Goal: Task Accomplishment & Management: Use online tool/utility

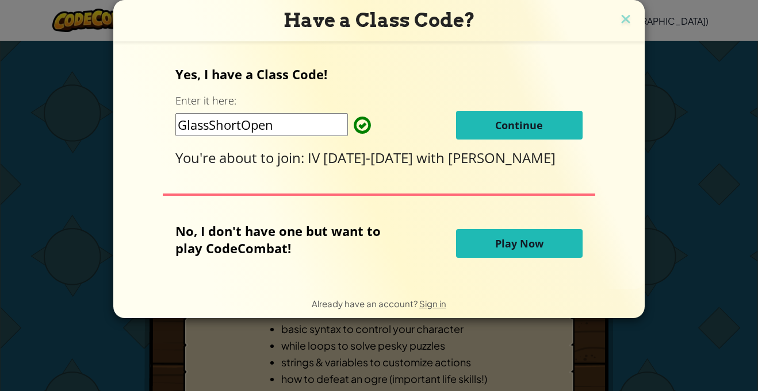
click at [447, 367] on div "Have a Class Code? Yes, I have a Class Code! Enter it here: GlassShortOpen Cont…" at bounding box center [379, 195] width 758 height 391
click at [626, 20] on img at bounding box center [625, 19] width 15 height 17
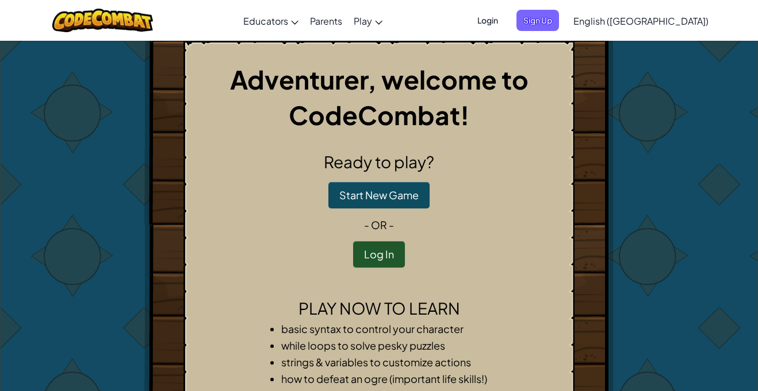
click at [505, 21] on span "Login" at bounding box center [487, 20] width 34 height 21
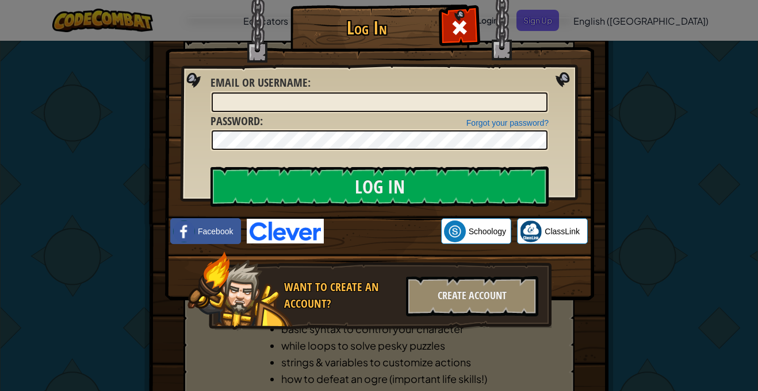
click at [68, 231] on div "Log In Unknown Error Email or Username : Forgot your password? Password : Log I…" at bounding box center [379, 195] width 758 height 391
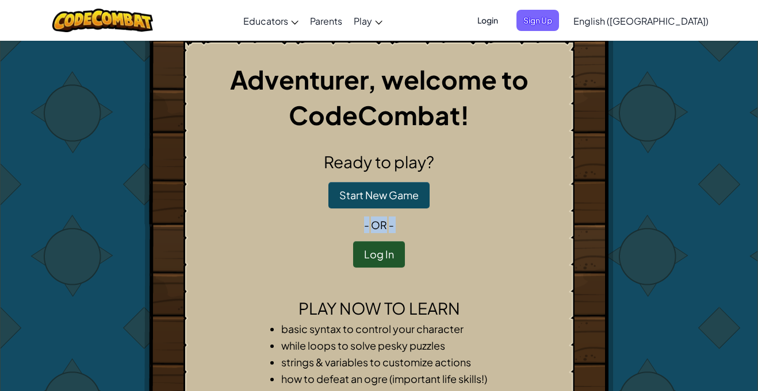
click at [68, 231] on div "Adventurer, welcome to CodeCombat! Ready to play? Start New Game - or - Log In …" at bounding box center [379, 256] width 673 height 431
click at [67, 229] on div "Adventurer, welcome to CodeCombat! Ready to play? Start New Game - or - Log In …" at bounding box center [379, 256] width 673 height 431
click at [47, 256] on div "Adventurer, welcome to CodeCombat! Ready to play? Start New Game - or - Log In …" at bounding box center [379, 256] width 673 height 431
click at [48, 257] on div "Adventurer, welcome to CodeCombat! Ready to play? Start New Game - or - Log In …" at bounding box center [379, 256] width 673 height 431
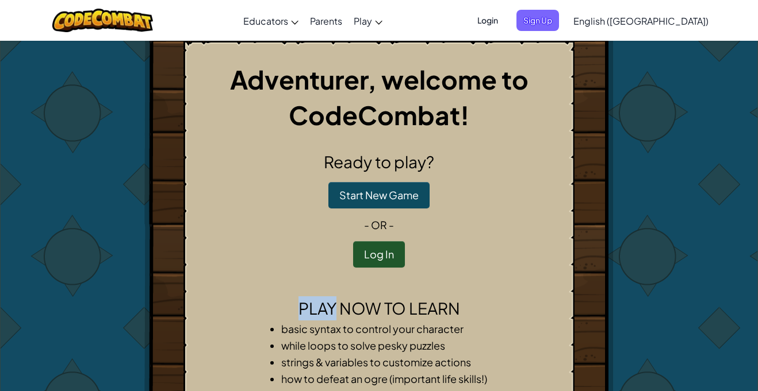
click at [48, 258] on div "Adventurer, welcome to CodeCombat! Ready to play? Start New Game - or - Log In …" at bounding box center [379, 256] width 673 height 431
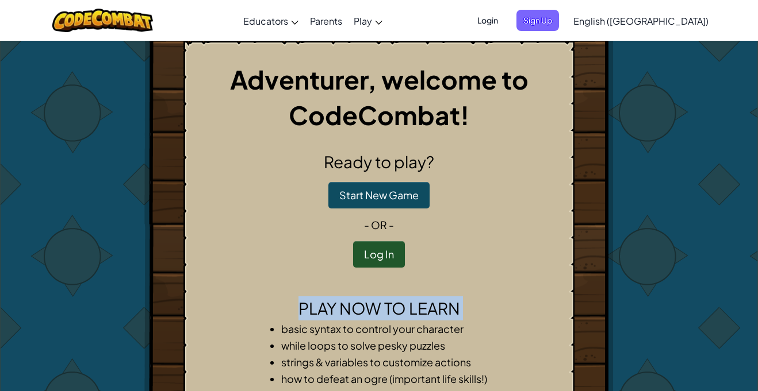
click at [48, 258] on div "Adventurer, welcome to CodeCombat! Ready to play? Start New Game - or - Log In …" at bounding box center [379, 256] width 673 height 431
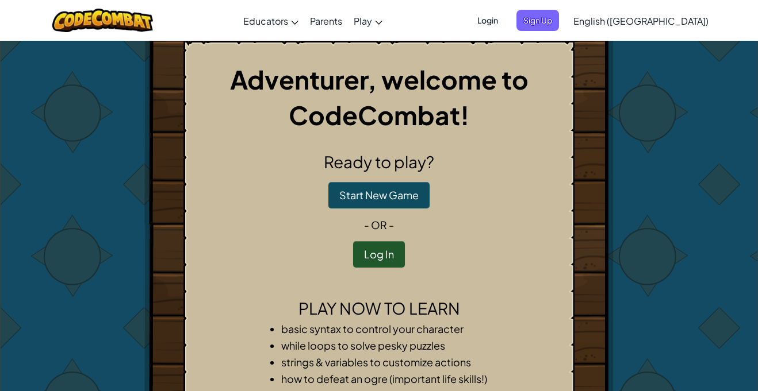
click at [48, 258] on div "Adventurer, welcome to CodeCombat! Ready to play? Start New Game - or - Log In …" at bounding box center [379, 256] width 673 height 431
click at [505, 27] on span "Login" at bounding box center [487, 20] width 34 height 21
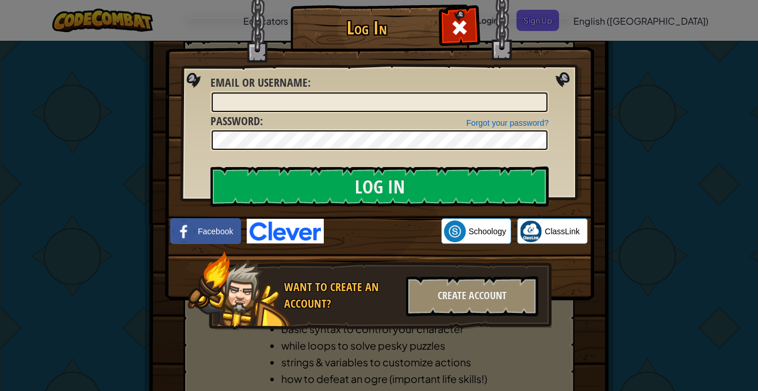
click at [373, 219] on iframe at bounding box center [382, 231] width 117 height 25
click at [120, 321] on div "Log In Unknown Error Email or Username : Forgot your password? Password : Log I…" at bounding box center [379, 195] width 758 height 391
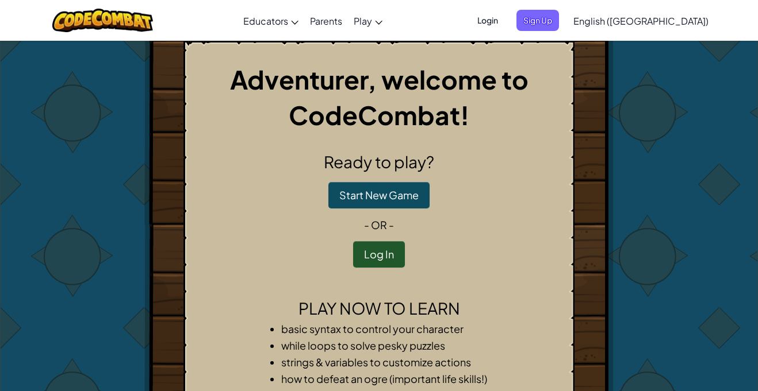
click at [657, 288] on div "Adventurer, welcome to CodeCombat! Ready to play? Start New Game - or - Log In …" at bounding box center [379, 256] width 673 height 431
click at [693, 266] on div "Adventurer, welcome to CodeCombat! Ready to play? Start New Game - or - Log In …" at bounding box center [379, 256] width 673 height 431
click at [97, 258] on div "Adventurer, welcome to CodeCombat! Ready to play? Start New Game - or - Log In …" at bounding box center [379, 256] width 673 height 431
click at [368, 263] on button "Log In" at bounding box center [379, 254] width 52 height 26
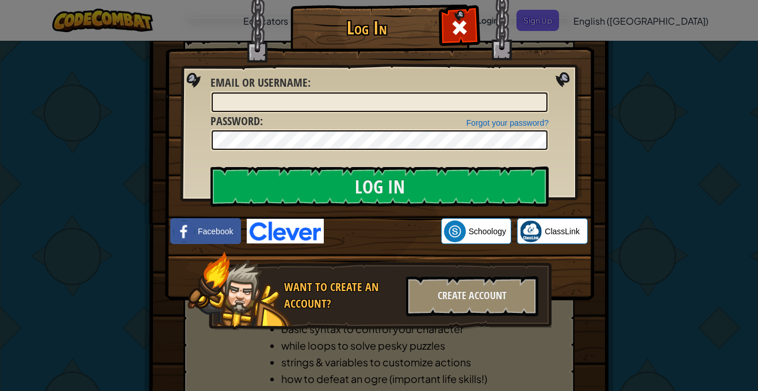
click at [17, 117] on div "Log In Unknown Error Email or Username : Forgot your password? Password : Log I…" at bounding box center [379, 195] width 758 height 391
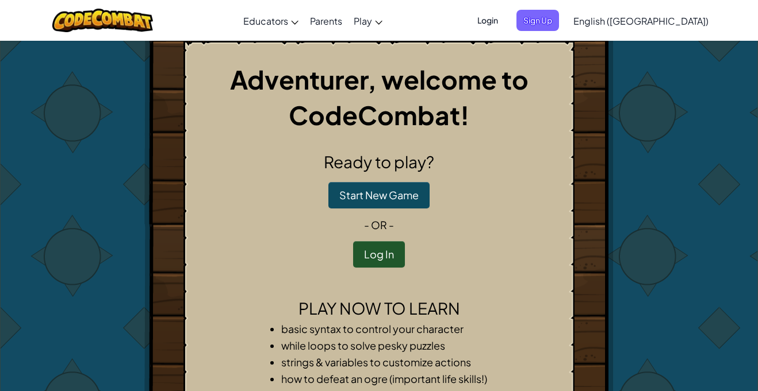
click at [17, 117] on div "Adventurer, welcome to CodeCombat! Ready to play? Start New Game - or - Log In …" at bounding box center [379, 256] width 758 height 432
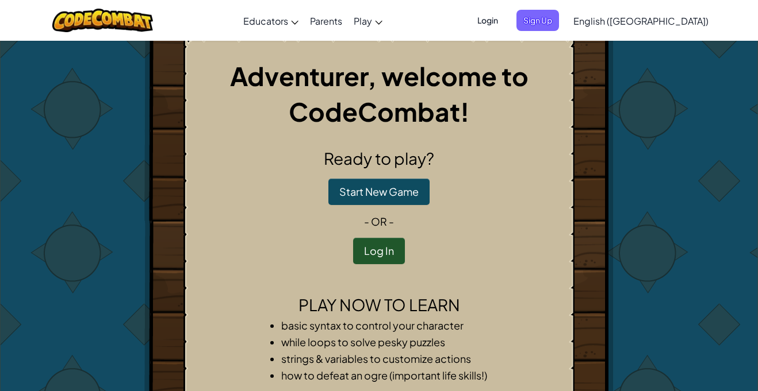
click at [668, 89] on div "Adventurer, welcome to CodeCombat! Ready to play? Start New Game - or - Log In …" at bounding box center [379, 252] width 673 height 431
click at [376, 252] on button "Log In" at bounding box center [379, 251] width 52 height 26
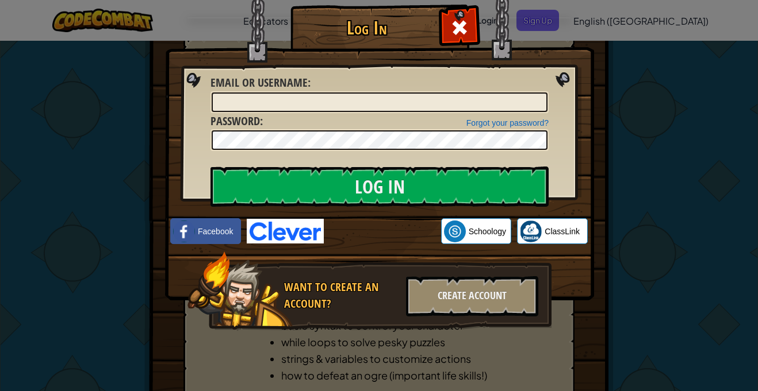
click at [550, 20] on img at bounding box center [379, 133] width 429 height 335
click at [466, 25] on span at bounding box center [459, 27] width 18 height 18
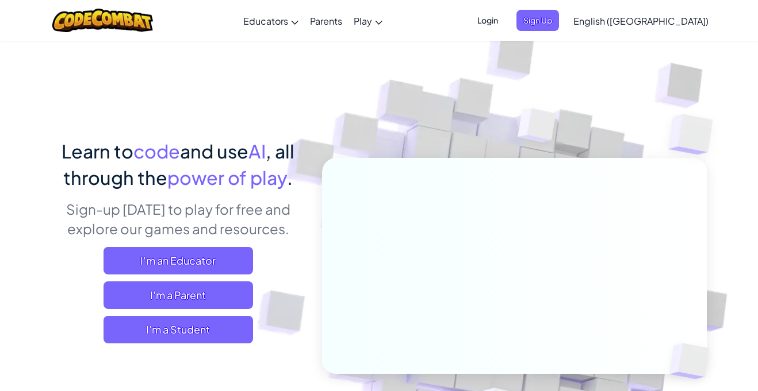
click at [505, 15] on span "Login" at bounding box center [487, 20] width 34 height 21
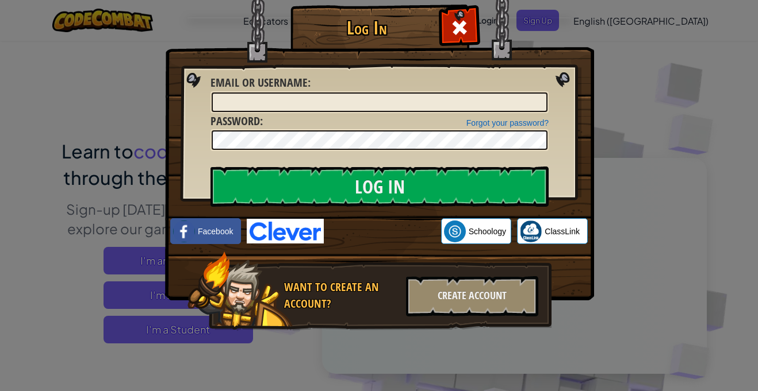
click at [554, 20] on img at bounding box center [379, 133] width 429 height 335
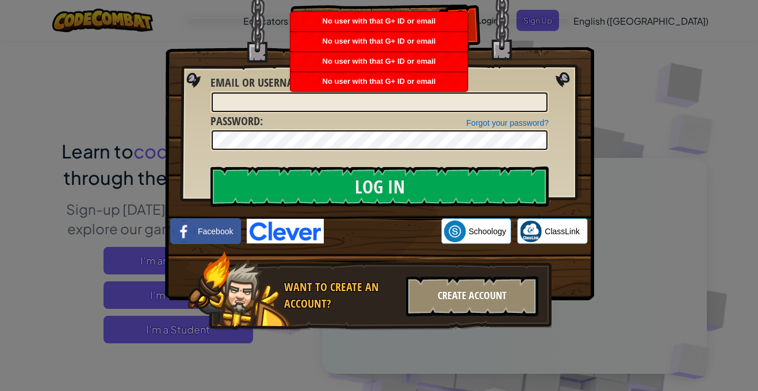
click at [417, 294] on div "Create Account" at bounding box center [472, 296] width 132 height 40
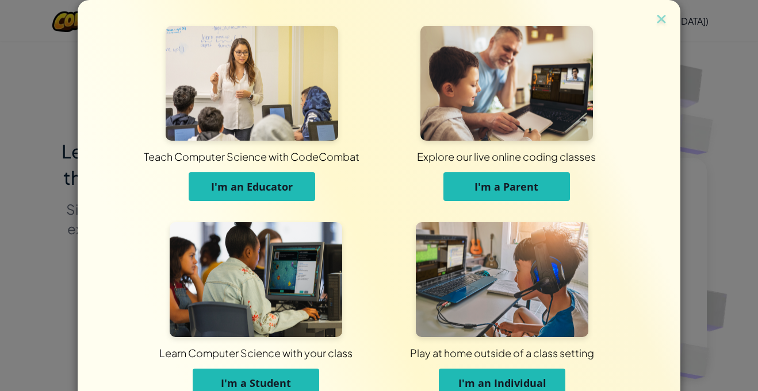
scroll to position [64, 0]
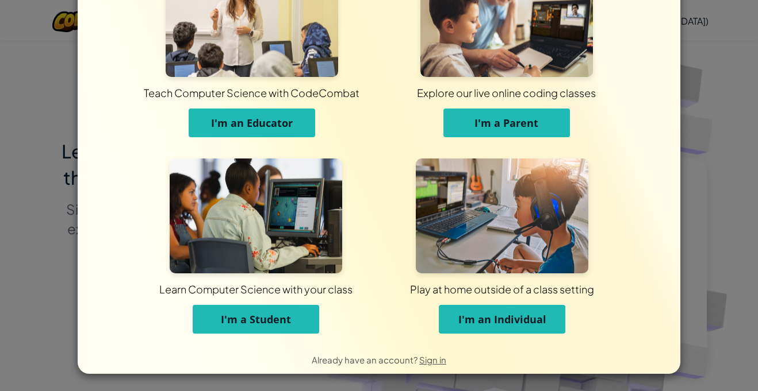
click at [274, 317] on span "I'm a Student" at bounding box center [256, 320] width 70 height 14
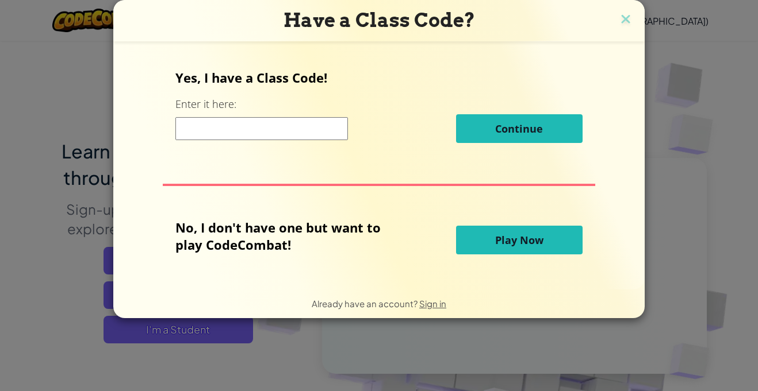
scroll to position [0, 0]
click at [272, 127] on input at bounding box center [261, 128] width 172 height 23
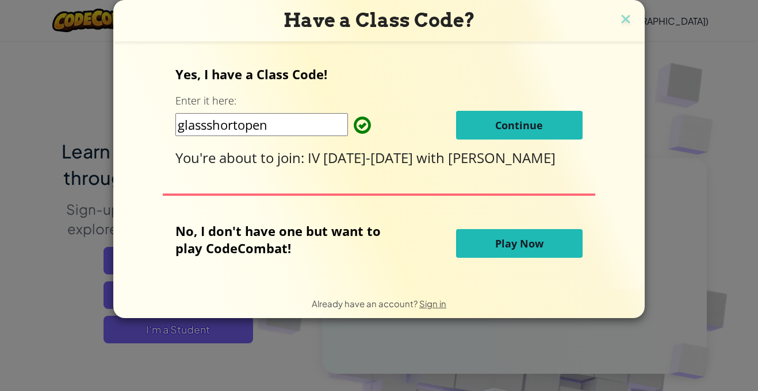
type input "glassshortopen"
click at [529, 126] on span "Continue" at bounding box center [519, 125] width 48 height 14
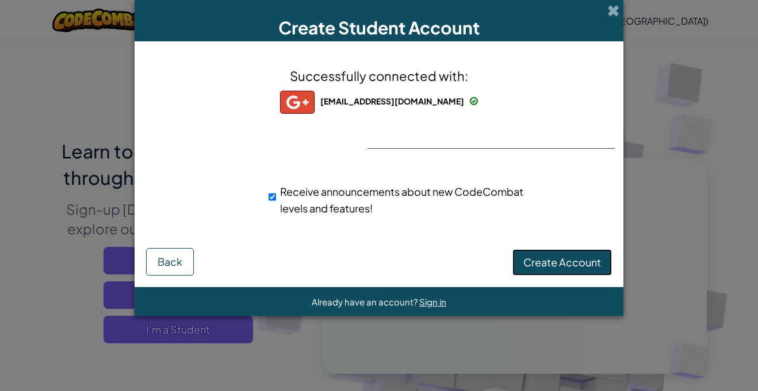
click at [581, 267] on span "Create Account" at bounding box center [562, 262] width 78 height 13
click at [581, 267] on button "Create Account" at bounding box center [561, 262] width 99 height 26
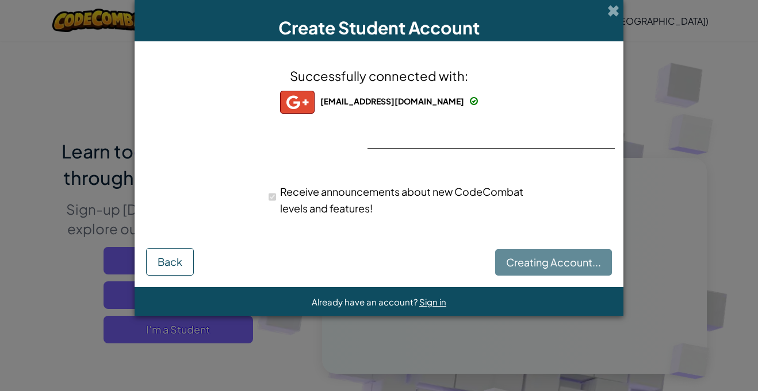
click at [578, 276] on form "Successfully connected with: [EMAIL_ADDRESS][DOMAIN_NAME] [EMAIL_ADDRESS][DOMAI…" at bounding box center [379, 164] width 489 height 247
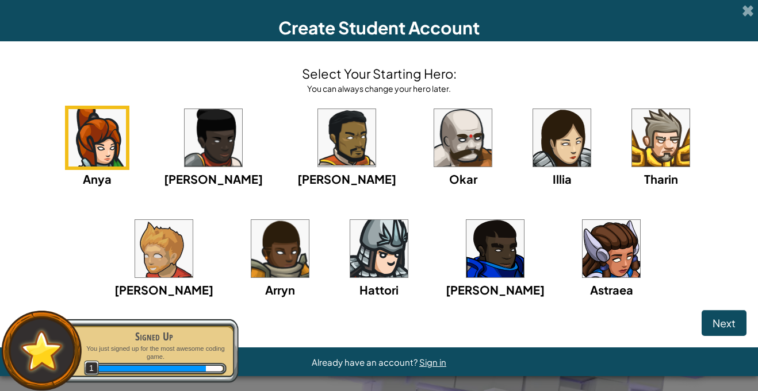
click at [350, 259] on img at bounding box center [378, 248] width 57 height 57
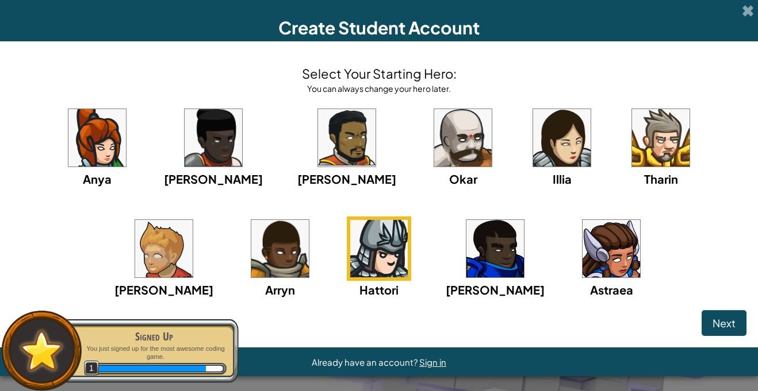
click at [350, 259] on img at bounding box center [378, 248] width 57 height 57
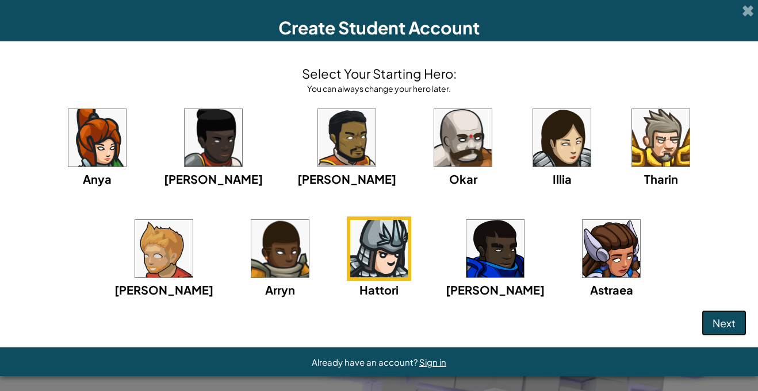
click at [728, 328] on span "Next" at bounding box center [723, 323] width 23 height 13
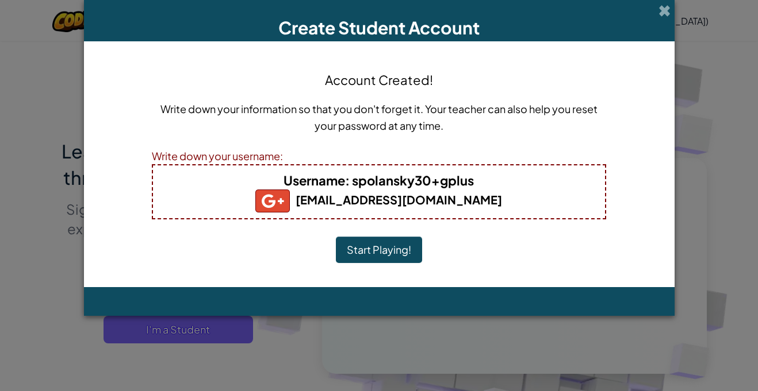
click at [379, 254] on button "Start Playing!" at bounding box center [379, 250] width 86 height 26
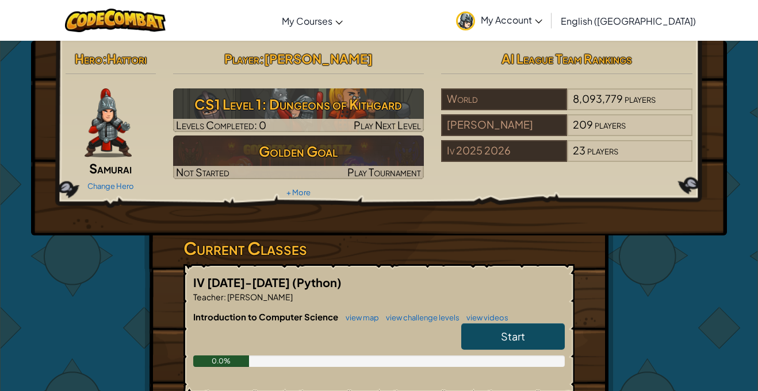
click at [514, 339] on span "Start" at bounding box center [513, 336] width 24 height 13
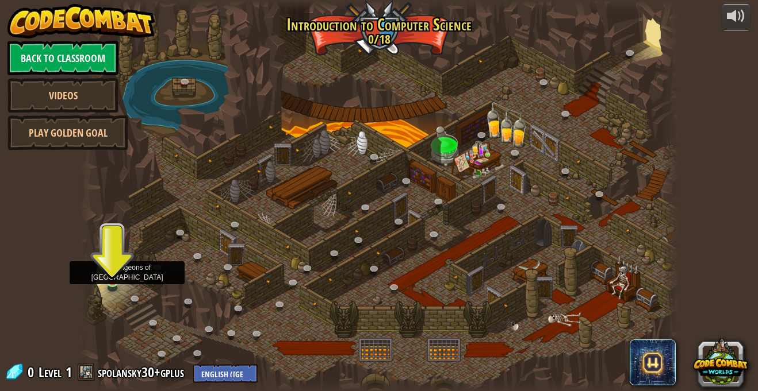
click at [113, 272] on img at bounding box center [112, 265] width 14 height 33
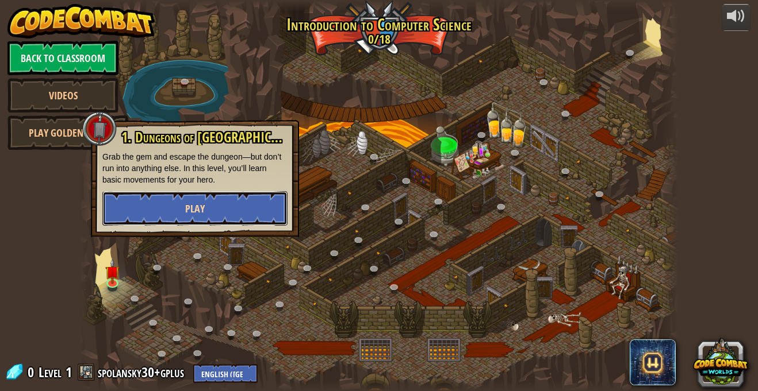
click at [201, 209] on span "Play" at bounding box center [195, 209] width 20 height 14
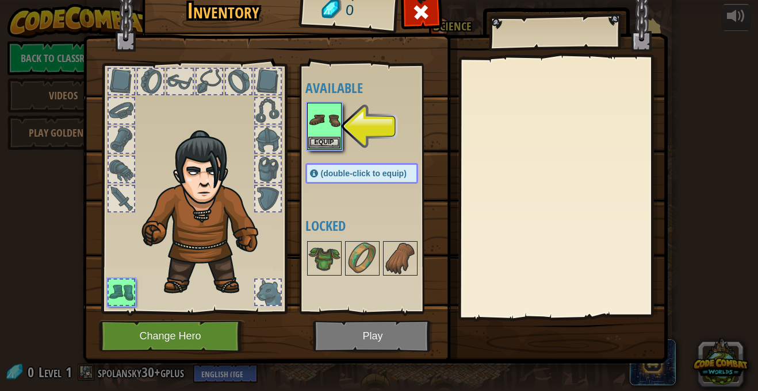
click at [115, 140] on div at bounding box center [121, 140] width 25 height 25
click at [312, 124] on img at bounding box center [324, 120] width 32 height 32
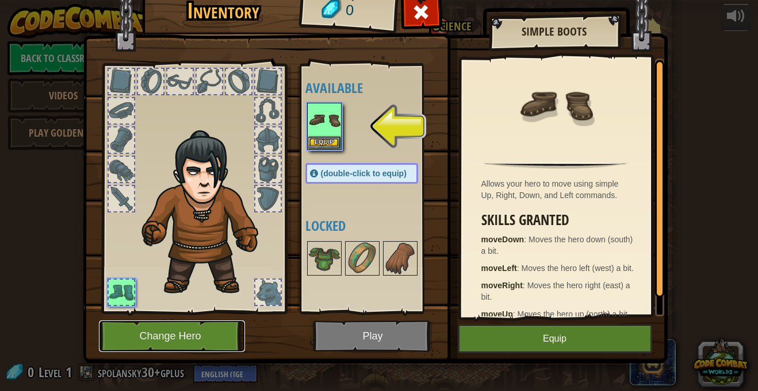
click at [202, 346] on button "Change Hero" at bounding box center [172, 337] width 146 height 32
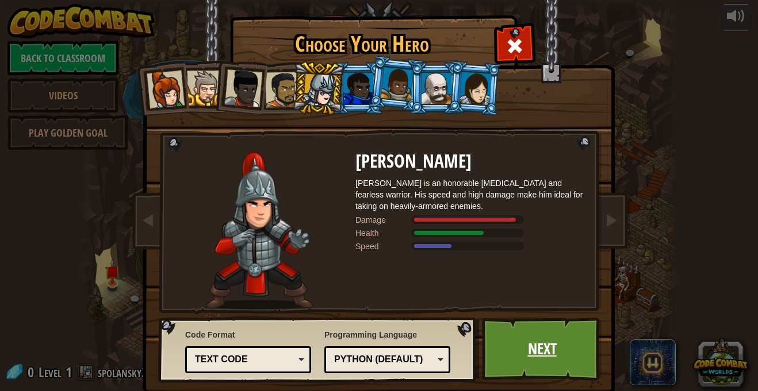
click at [554, 331] on link "Next" at bounding box center [542, 349] width 120 height 63
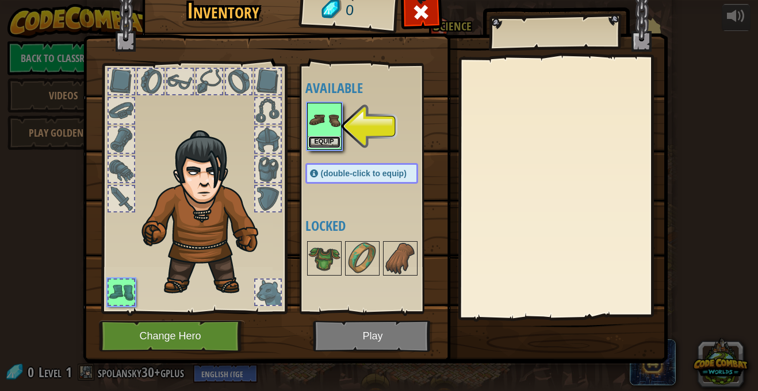
click at [315, 136] on button "Equip" at bounding box center [324, 142] width 32 height 12
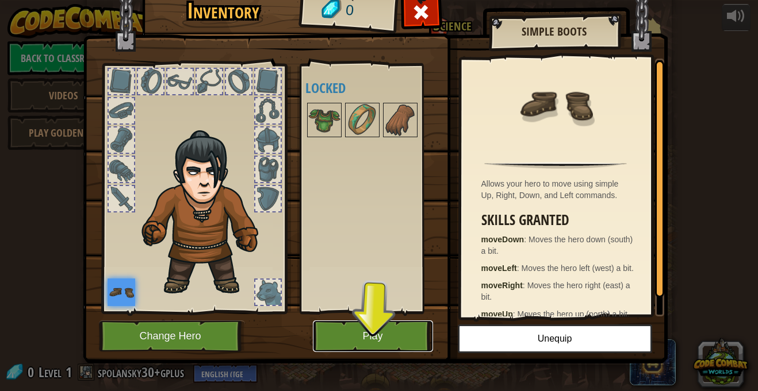
click at [342, 329] on button "Play" at bounding box center [373, 337] width 120 height 32
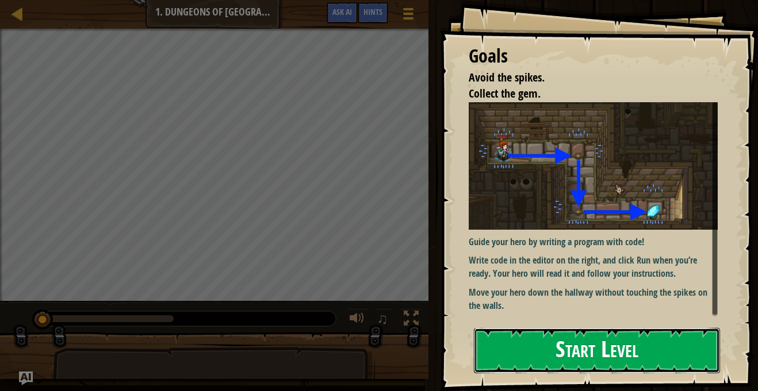
click at [563, 350] on button "Start Level" at bounding box center [597, 350] width 246 height 45
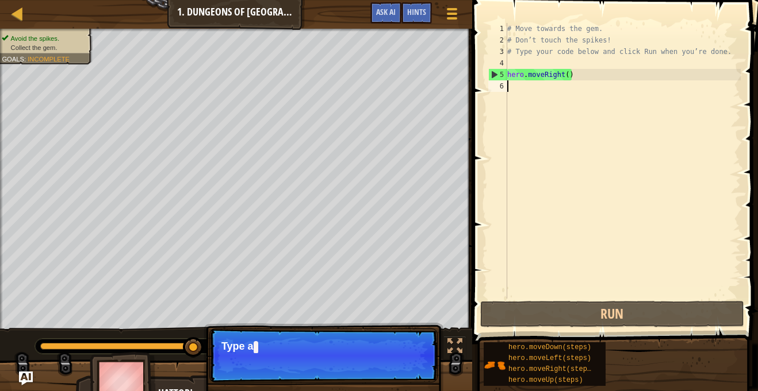
scroll to position [5, 0]
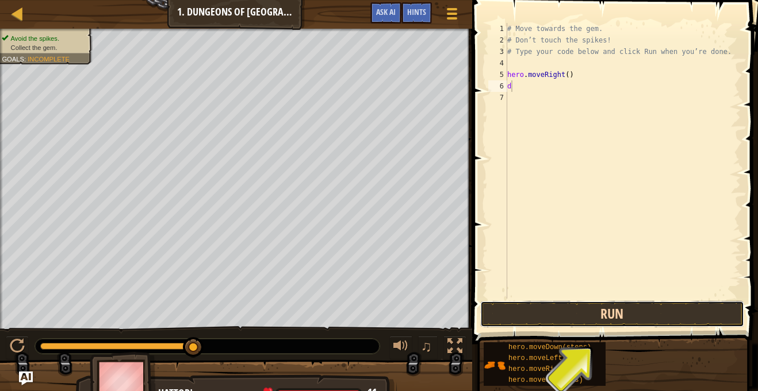
click at [613, 321] on button "Run" at bounding box center [612, 314] width 264 height 26
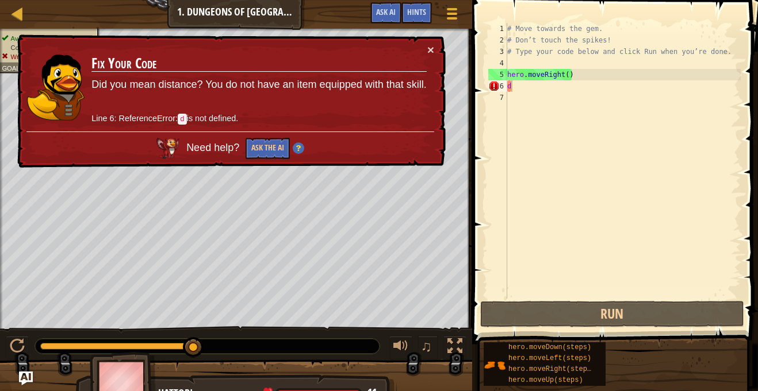
click at [215, 144] on span "Need help?" at bounding box center [214, 147] width 56 height 11
click at [429, 47] on button "×" at bounding box center [430, 50] width 7 height 12
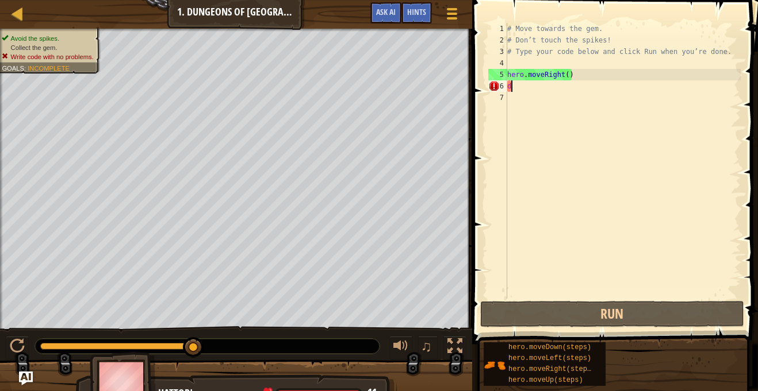
type textarea "do"
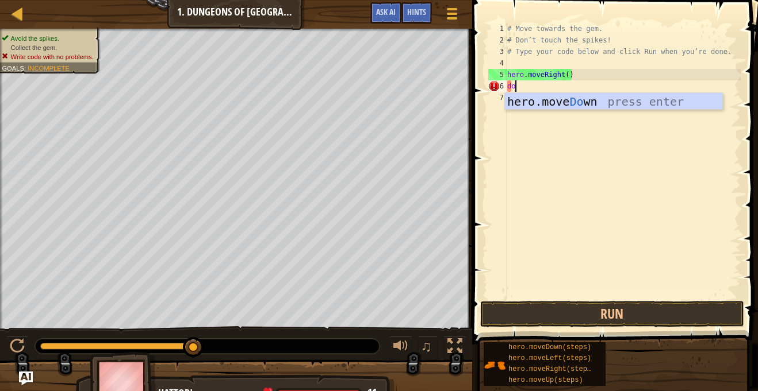
scroll to position [5, 1]
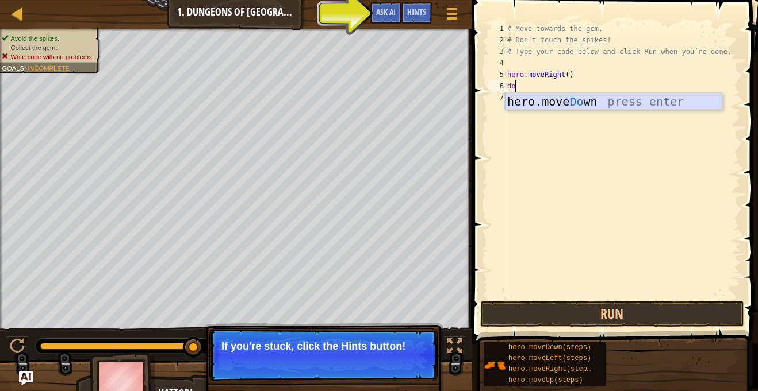
click at [566, 93] on div "hero.move Do wn press enter" at bounding box center [613, 119] width 217 height 52
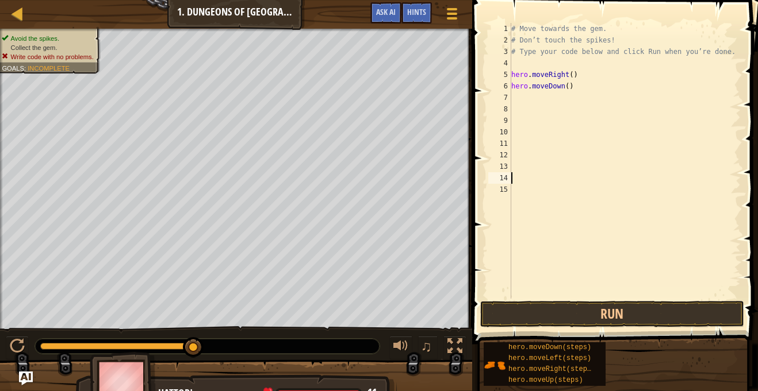
click at [527, 99] on div "# Move towards the gem. # Don’t touch the spikes! # Type your code below and cl…" at bounding box center [625, 172] width 232 height 299
click at [552, 91] on div "# Move towards the gem. # Don’t touch the spikes! # Type your code below and cl…" at bounding box center [625, 172] width 232 height 299
type textarea "hero.moveDown()"
click at [524, 97] on div "# Move towards the gem. # Don’t touch the spikes! # Type your code below and cl…" at bounding box center [625, 172] width 232 height 299
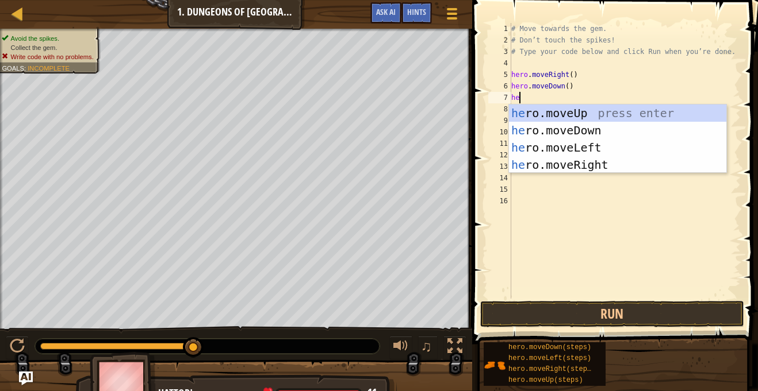
type textarea "her"
click at [552, 158] on div "her o.moveUp press enter her o.moveDown press enter her o.moveLeft press enter …" at bounding box center [617, 156] width 217 height 103
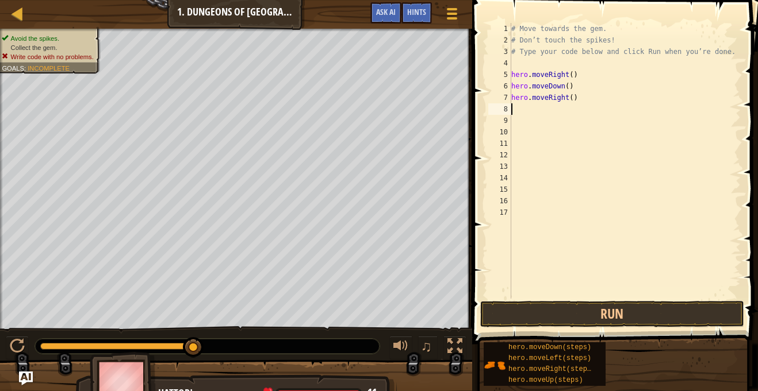
scroll to position [5, 0]
click at [609, 314] on button "Run" at bounding box center [612, 314] width 264 height 26
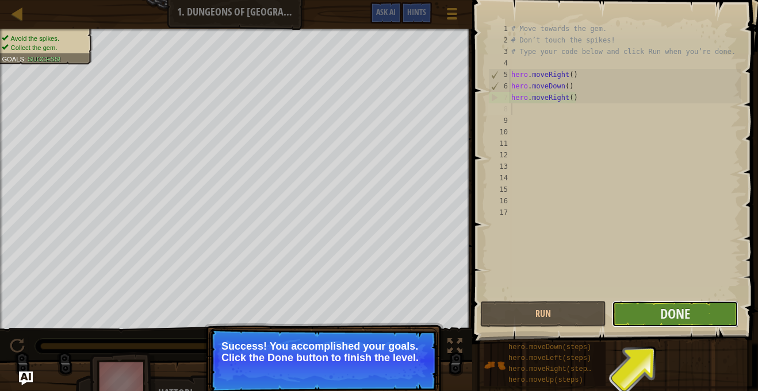
click at [652, 319] on button "Done" at bounding box center [675, 314] width 126 height 26
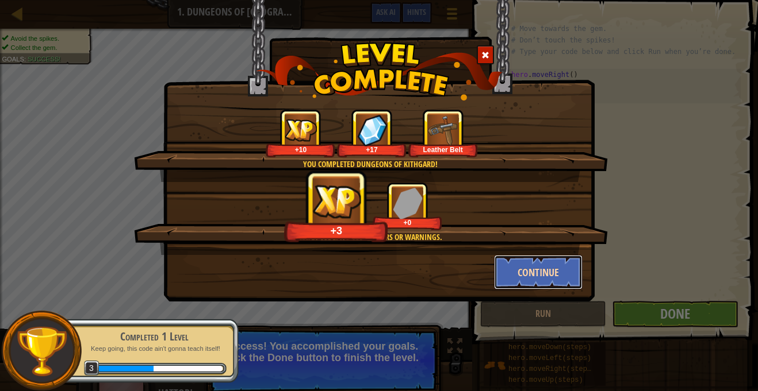
click at [560, 267] on button "Continue" at bounding box center [538, 272] width 89 height 34
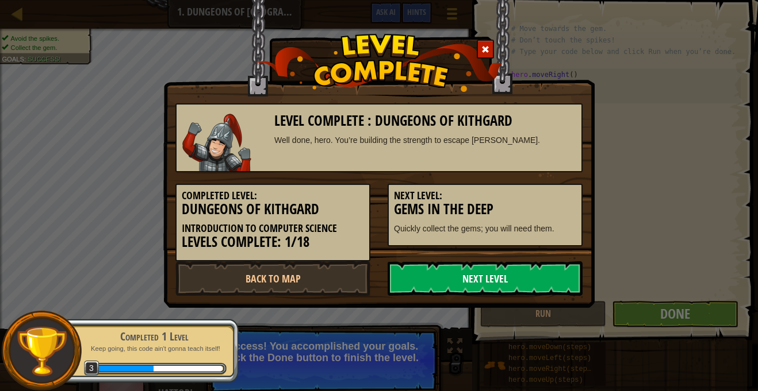
click at [514, 279] on link "Next Level" at bounding box center [484, 279] width 195 height 34
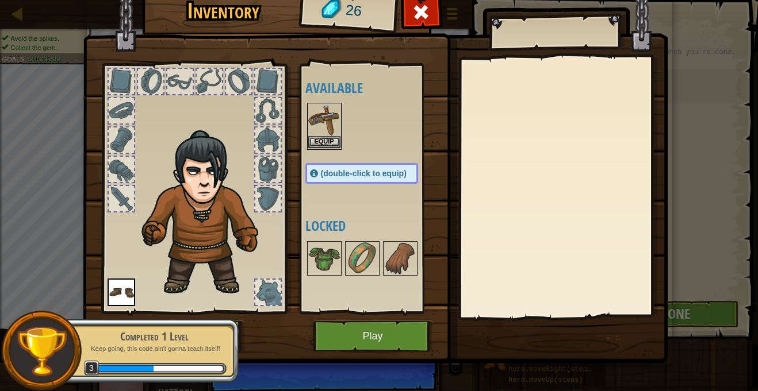
click at [313, 124] on img at bounding box center [324, 120] width 32 height 32
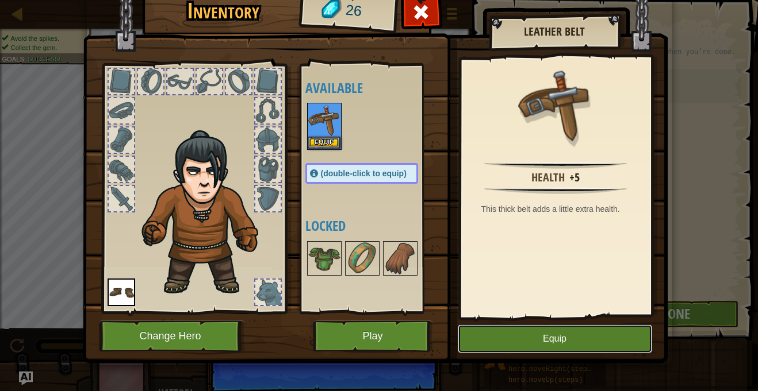
click at [562, 335] on button "Equip" at bounding box center [555, 339] width 194 height 29
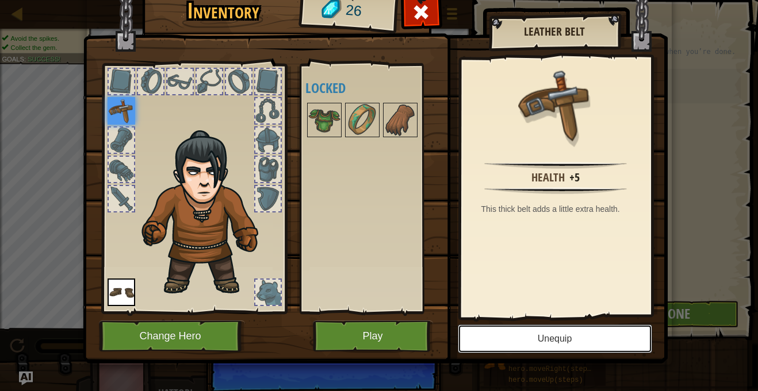
click at [562, 345] on button "Unequip" at bounding box center [555, 339] width 194 height 29
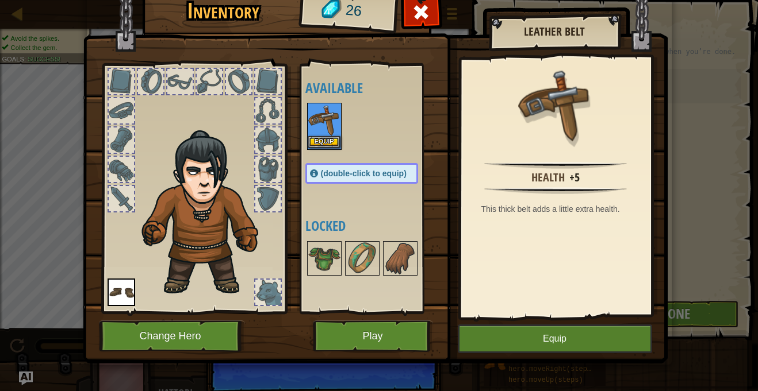
click at [320, 115] on img at bounding box center [324, 120] width 32 height 32
click at [321, 109] on img at bounding box center [324, 120] width 32 height 32
click at [320, 145] on button "Equip" at bounding box center [324, 142] width 32 height 12
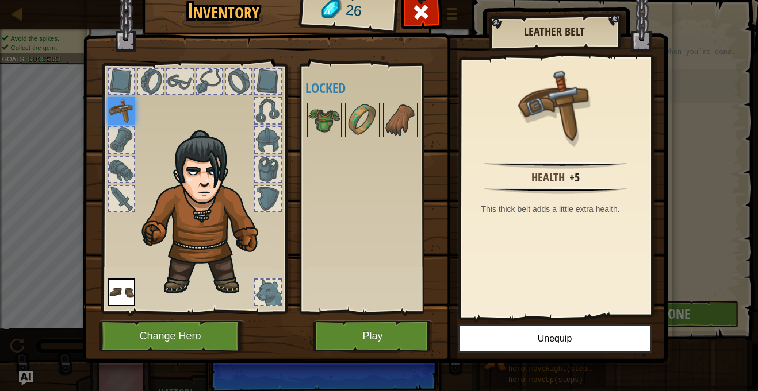
click at [125, 110] on img at bounding box center [121, 111] width 28 height 28
click at [547, 326] on button "Unequip" at bounding box center [555, 339] width 194 height 29
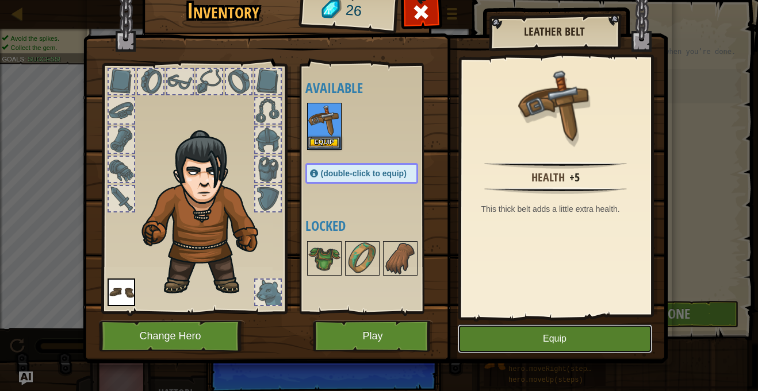
click at [561, 339] on button "Equip" at bounding box center [555, 339] width 194 height 29
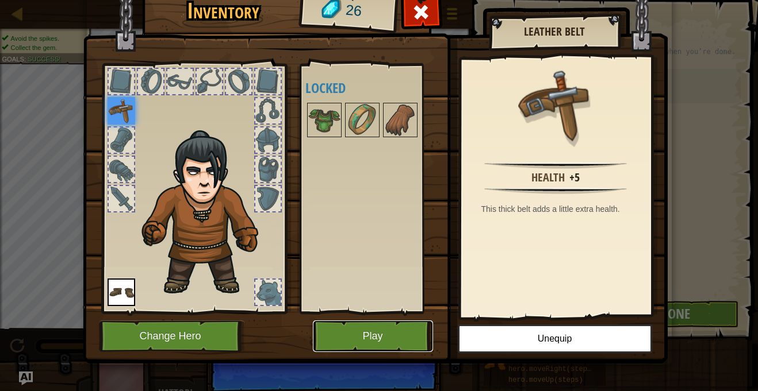
click at [390, 337] on button "Play" at bounding box center [373, 337] width 120 height 32
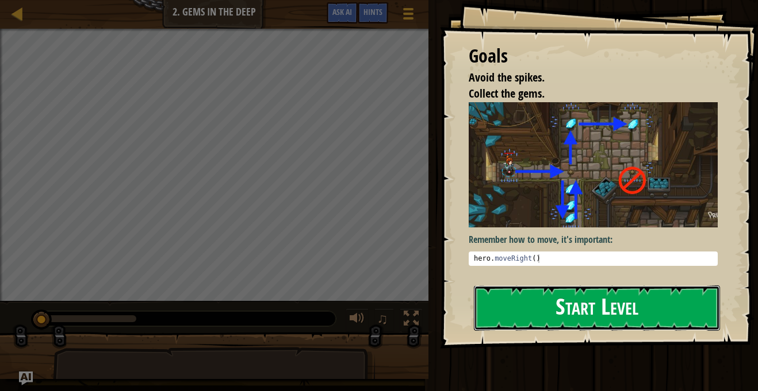
click at [586, 318] on button "Start Level" at bounding box center [597, 308] width 246 height 45
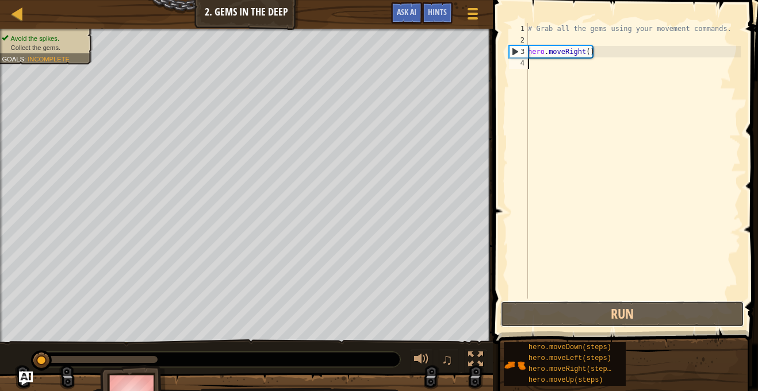
click at [586, 318] on button "Run" at bounding box center [622, 314] width 244 height 26
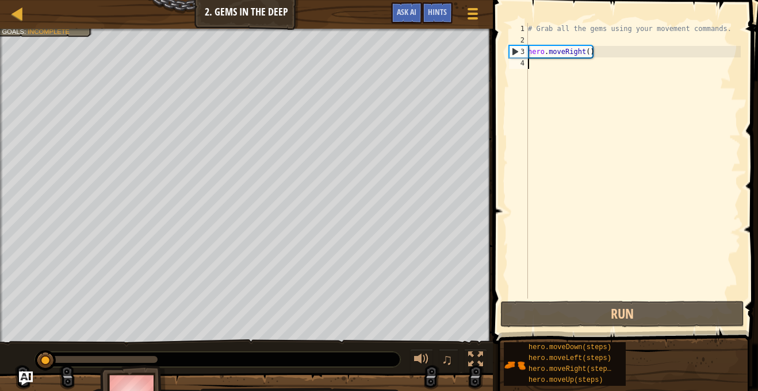
scroll to position [5, 0]
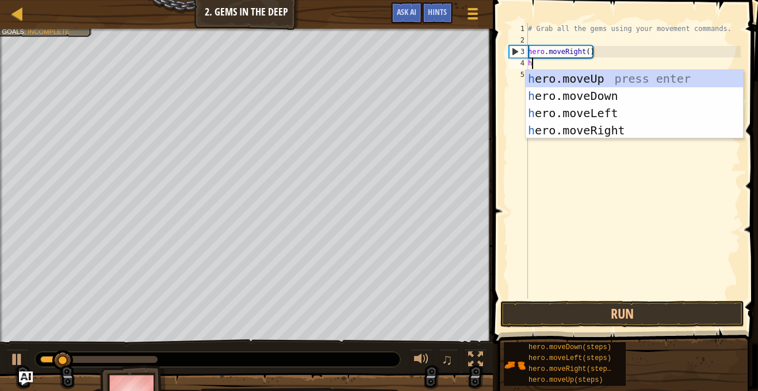
type textarea "he"
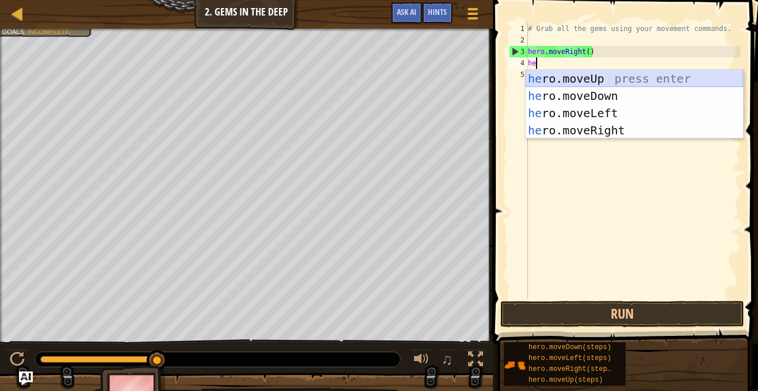
click at [567, 78] on div "he ro.moveUp press enter he ro.moveDown press enter he ro.moveLeft press enter …" at bounding box center [633, 121] width 217 height 103
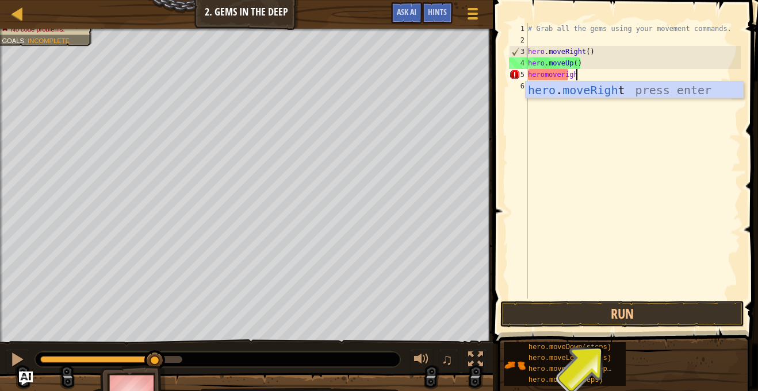
scroll to position [5, 7]
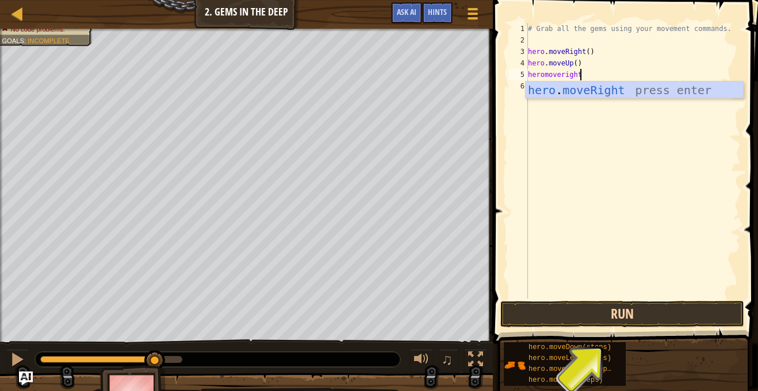
type textarea "heromoveright"
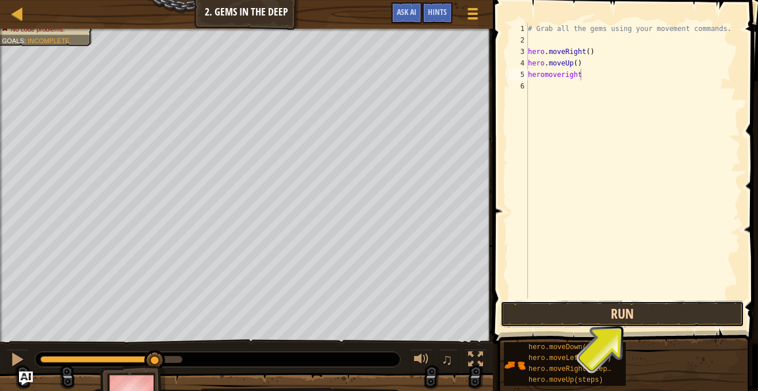
click at [574, 315] on button "Run" at bounding box center [622, 314] width 244 height 26
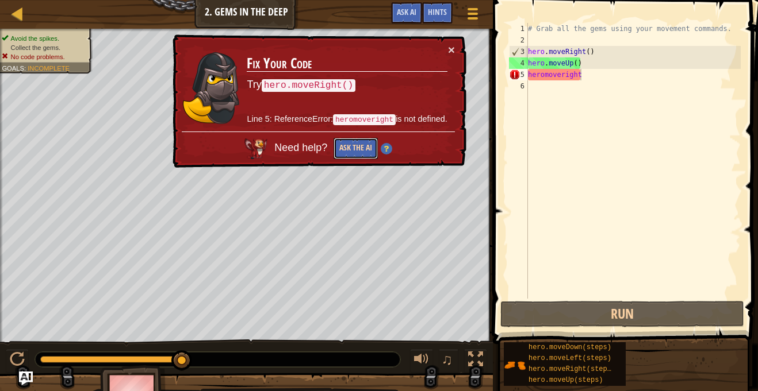
click at [349, 149] on button "Ask the AI" at bounding box center [355, 148] width 44 height 21
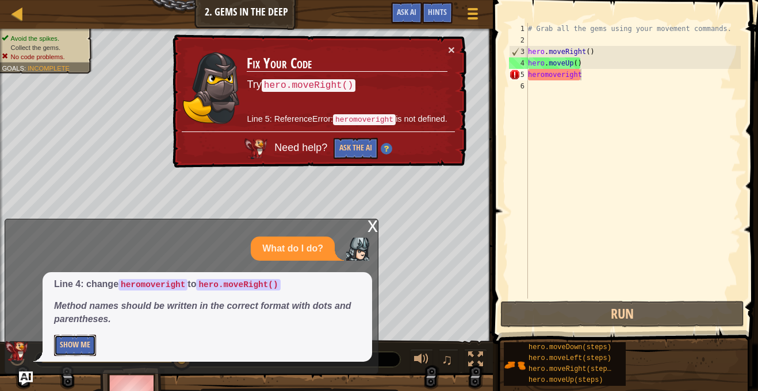
click at [79, 338] on button "Show Me" at bounding box center [75, 345] width 42 height 21
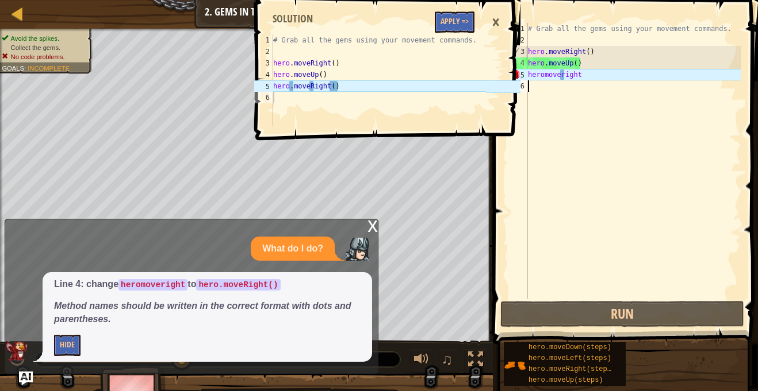
scroll to position [5, 0]
click at [562, 82] on div "# Grab all the gems using your movement commands. hero . moveRight ( ) hero . m…" at bounding box center [632, 172] width 215 height 299
click at [593, 86] on div "# Grab all the gems using your movement commands. hero . moveRight ( ) hero . m…" at bounding box center [632, 172] width 215 height 299
click at [583, 73] on div "# Grab all the gems using your movement commands. hero . moveRight ( ) hero . m…" at bounding box center [632, 172] width 215 height 299
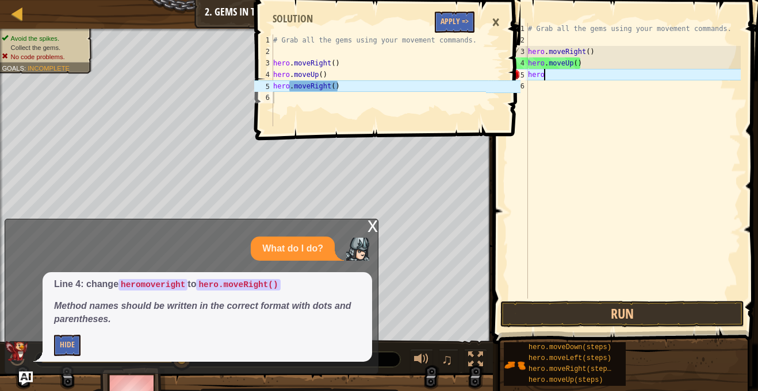
type textarea "h"
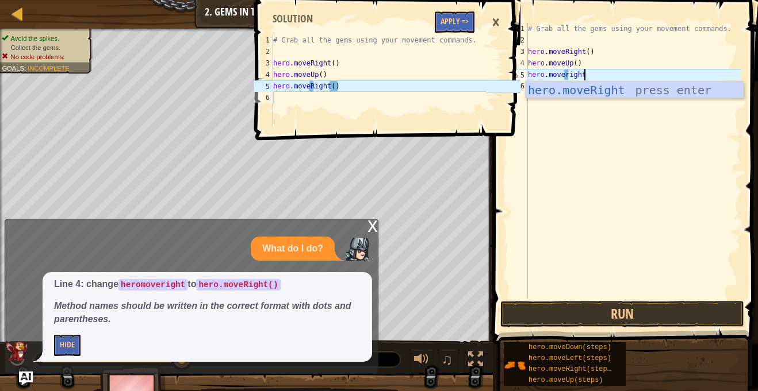
scroll to position [5, 7]
type textarea "hero.moveright"
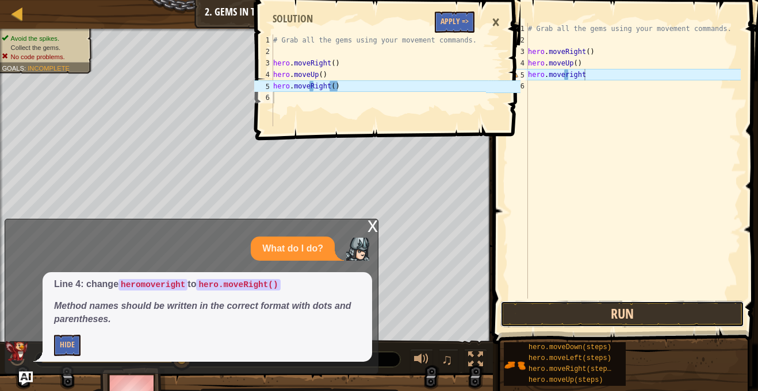
click at [541, 318] on button "Run" at bounding box center [622, 314] width 244 height 26
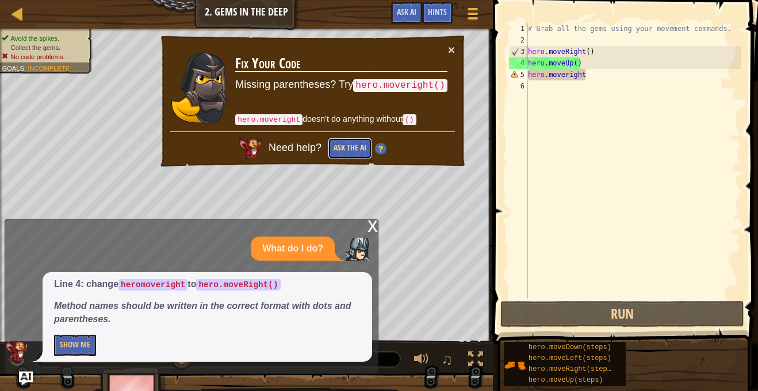
click at [351, 152] on button "Ask the AI" at bounding box center [350, 148] width 44 height 21
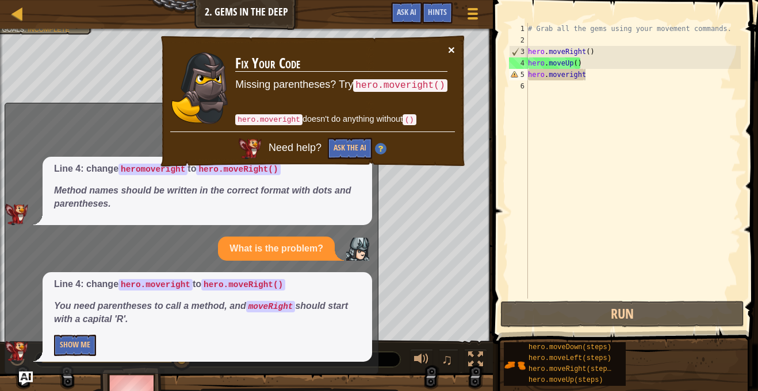
click at [452, 48] on button "×" at bounding box center [451, 50] width 7 height 12
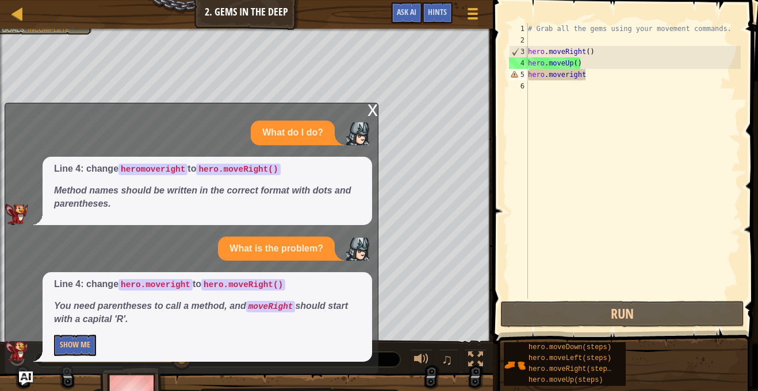
click at [374, 104] on div "x" at bounding box center [372, 108] width 10 height 11
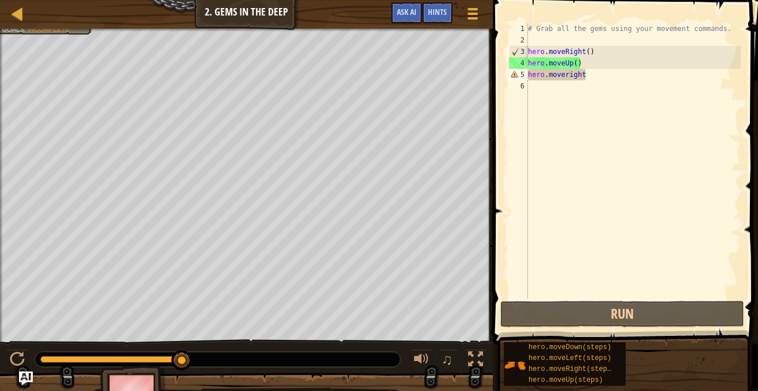
click at [631, 79] on div "# Grab all the gems using your movement commands. hero . moveRight ( ) hero . m…" at bounding box center [632, 172] width 215 height 299
click at [595, 133] on div "# Grab all the gems using your movement commands. hero . moveRight ( ) hero . m…" at bounding box center [632, 172] width 215 height 299
click at [587, 85] on div "# Grab all the gems using your movement commands. hero . moveRight ( ) hero . m…" at bounding box center [632, 172] width 215 height 299
click at [598, 84] on div "# Grab all the gems using your movement commands. hero . moveRight ( ) hero . m…" at bounding box center [632, 172] width 215 height 299
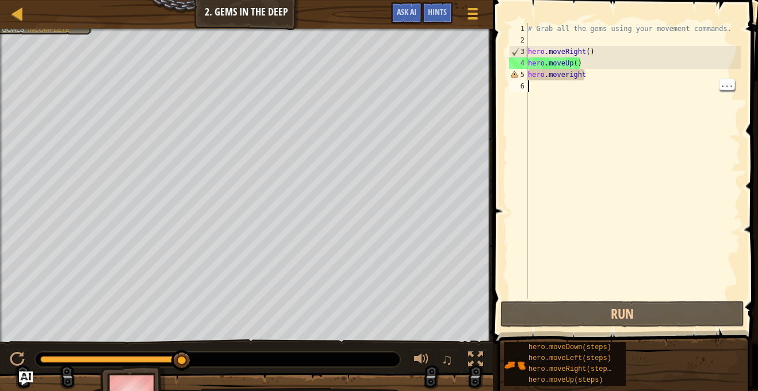
click at [589, 77] on div "# Grab all the gems using your movement commands. hero . moveRight ( ) hero . m…" at bounding box center [632, 172] width 215 height 299
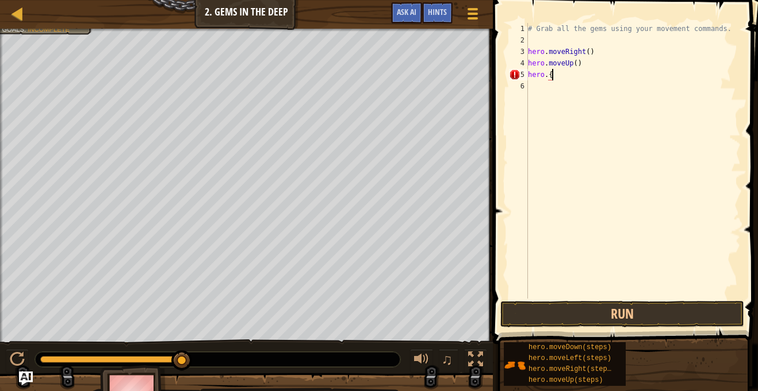
click at [545, 77] on div "# Grab all the gems using your movement commands. hero . moveRight ( ) hero . m…" at bounding box center [632, 172] width 215 height 299
click at [558, 75] on div "# Grab all the gems using your movement commands. hero . moveRight ( ) hero . m…" at bounding box center [632, 172] width 215 height 299
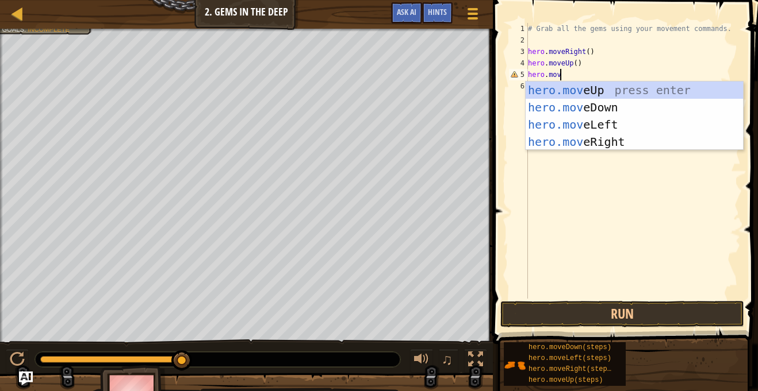
type textarea "hero.move"
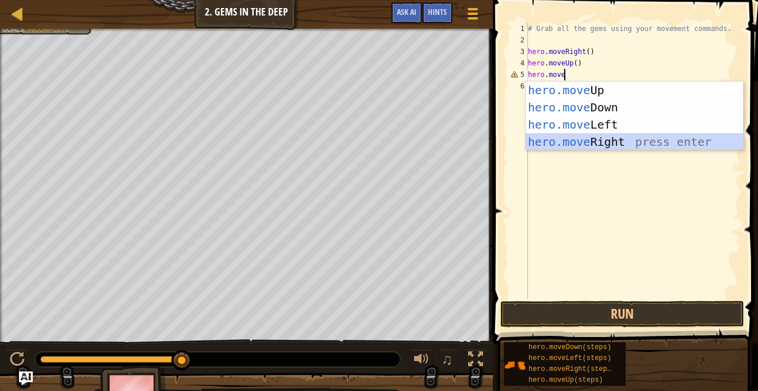
click at [584, 141] on div "hero.move Up press enter hero.move Down press enter hero.move Left press enter …" at bounding box center [633, 133] width 217 height 103
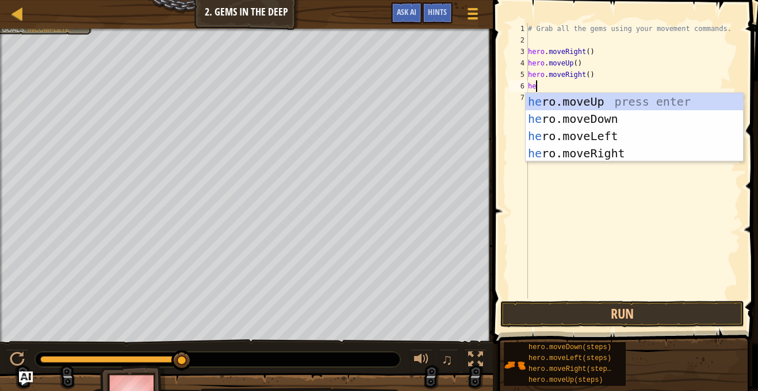
scroll to position [5, 1]
type textarea "hero"
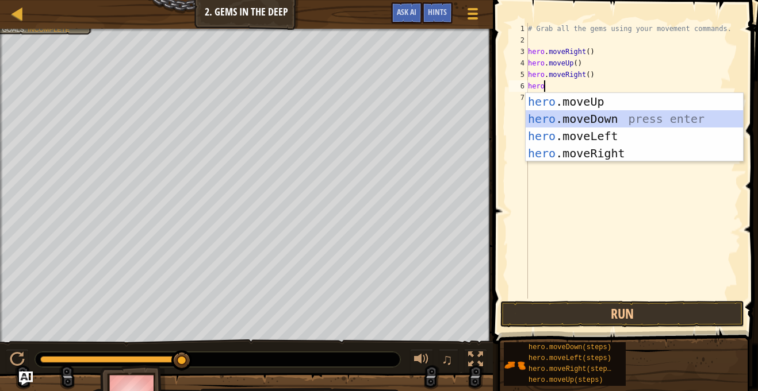
click at [617, 117] on div "hero .moveUp press enter hero .moveDown press enter hero .moveLeft press enter …" at bounding box center [633, 144] width 217 height 103
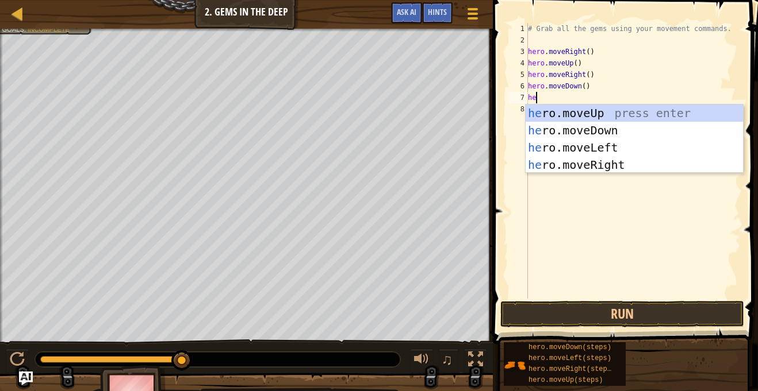
scroll to position [5, 1]
type textarea "hero"
click at [560, 142] on div "hero .moveUp press enter hero .moveDown press enter hero .moveLeft press enter …" at bounding box center [633, 156] width 217 height 103
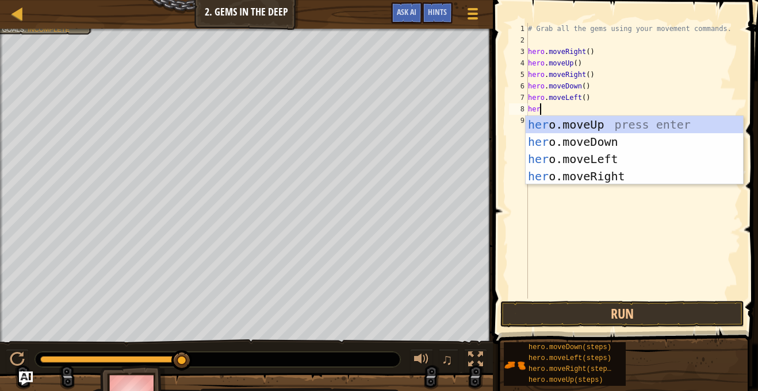
scroll to position [5, 1]
type textarea "hero"
click at [567, 136] on div "hero .moveUp press enter hero .moveDown press enter hero .moveLeft press enter …" at bounding box center [633, 167] width 217 height 103
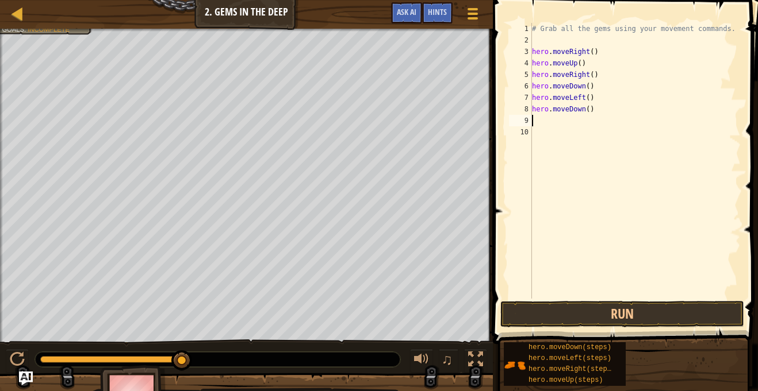
scroll to position [5, 0]
click at [542, 120] on div "# Grab all the gems using your movement commands. hero . moveRight ( ) hero . m…" at bounding box center [634, 172] width 211 height 299
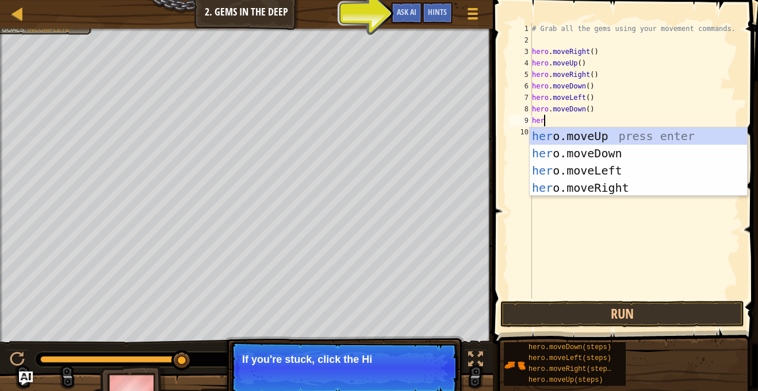
type textarea "hero"
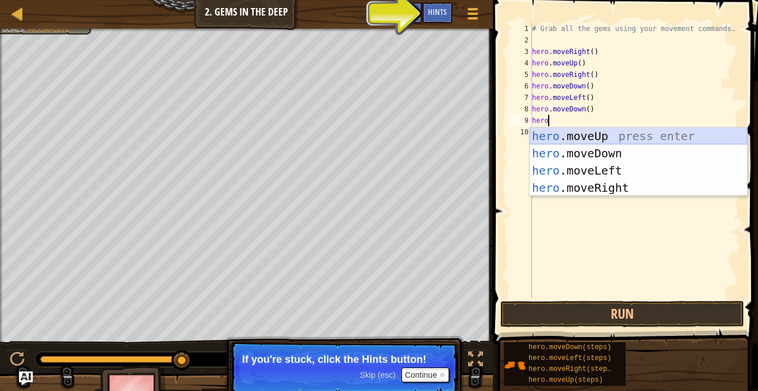
click at [536, 136] on div "hero .moveUp press enter hero .moveDown press enter hero .moveLeft press enter …" at bounding box center [637, 179] width 217 height 103
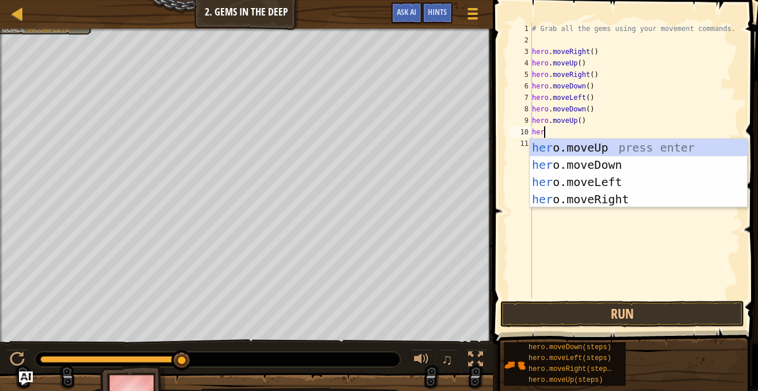
type textarea "hero"
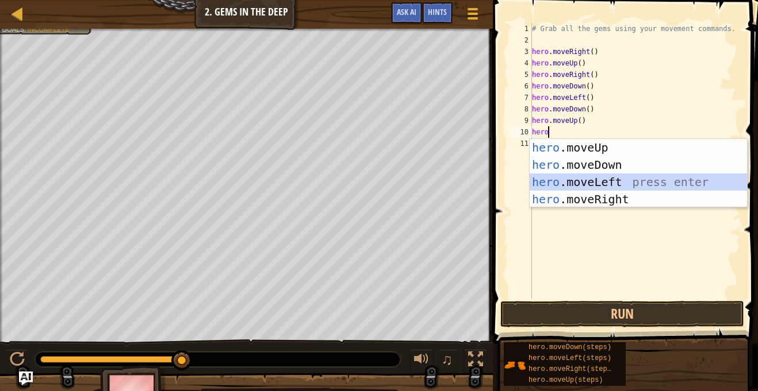
click at [606, 179] on div "hero .moveUp press enter hero .moveDown press enter hero .moveLeft press enter …" at bounding box center [637, 190] width 217 height 103
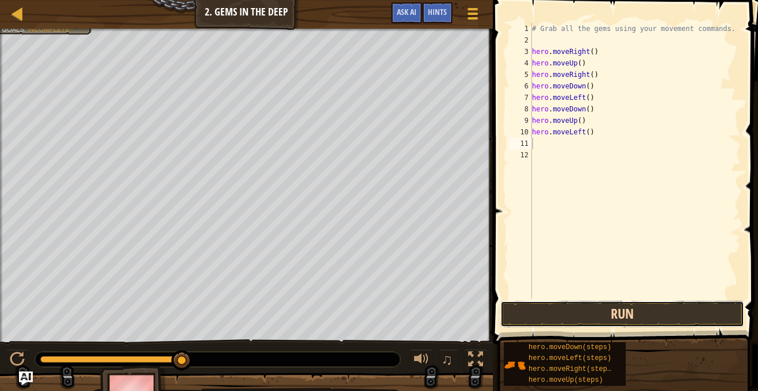
click at [614, 320] on button "Run" at bounding box center [622, 314] width 244 height 26
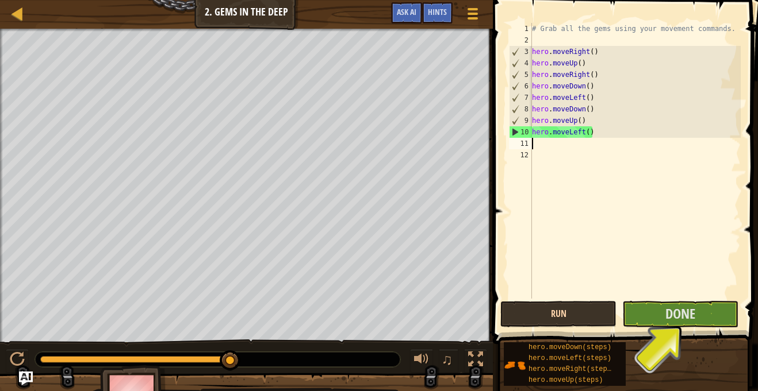
scroll to position [0, 0]
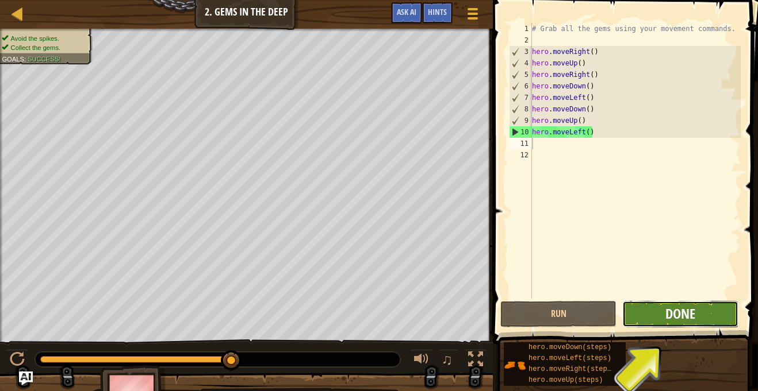
click at [667, 317] on span "Done" at bounding box center [680, 314] width 30 height 18
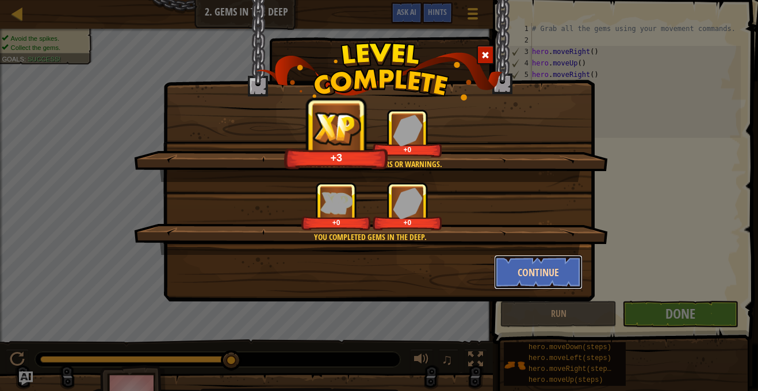
click at [531, 276] on button "Continue" at bounding box center [538, 272] width 89 height 34
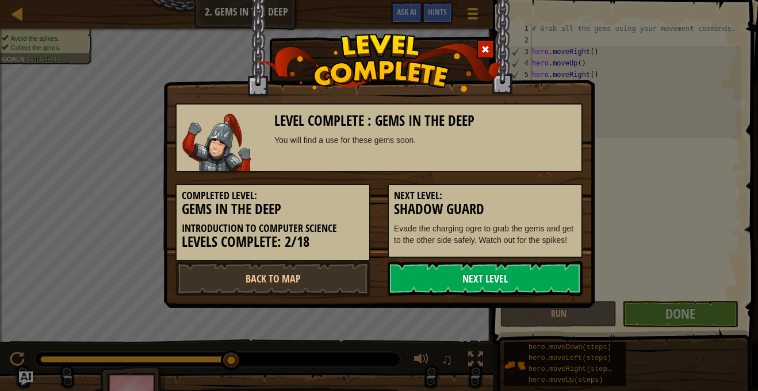
click at [440, 286] on link "Next Level" at bounding box center [484, 279] width 195 height 34
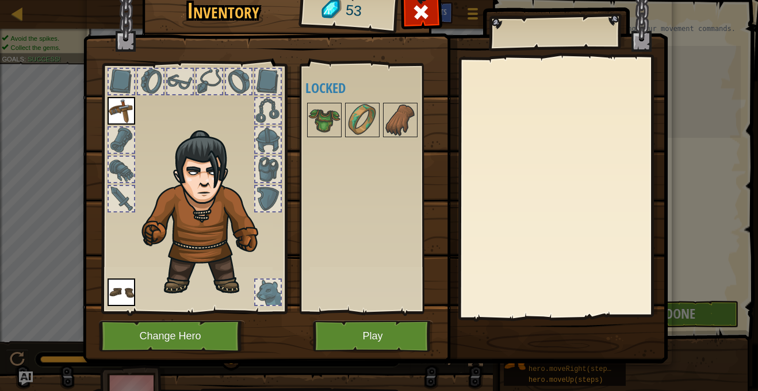
click at [261, 293] on div at bounding box center [267, 292] width 25 height 25
click at [391, 337] on button "Play" at bounding box center [373, 337] width 120 height 32
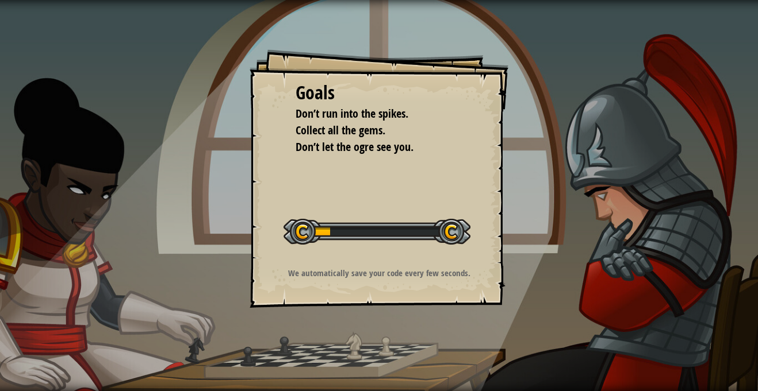
click at [391, 337] on div "Goals Don’t run into the spikes. Collect all the gems. Don’t let the ogre see y…" at bounding box center [379, 195] width 758 height 391
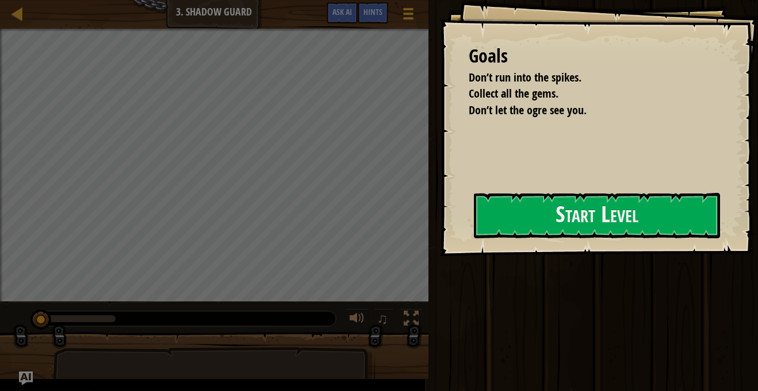
click at [378, 317] on span "♫" at bounding box center [382, 318] width 11 height 17
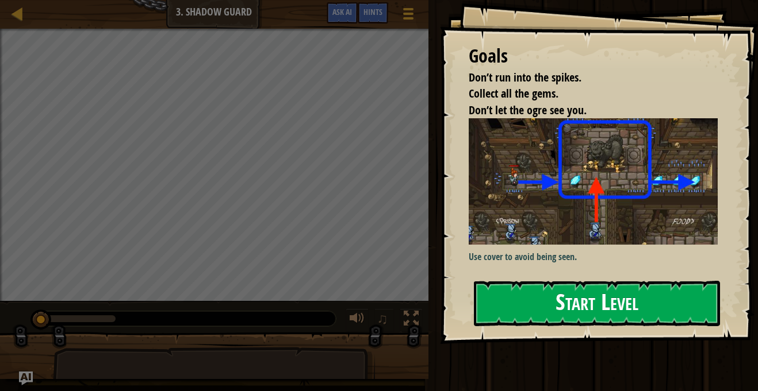
click at [586, 290] on button "Start Level" at bounding box center [597, 303] width 246 height 45
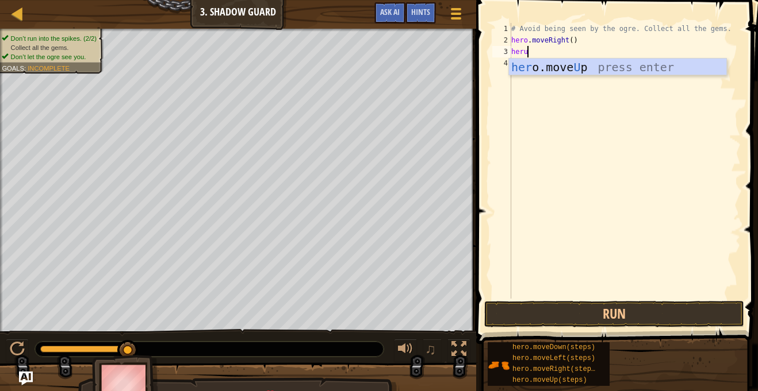
scroll to position [5, 2]
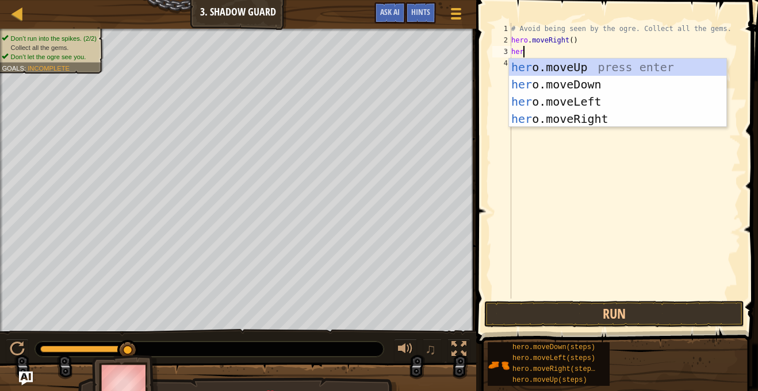
type textarea "hero"
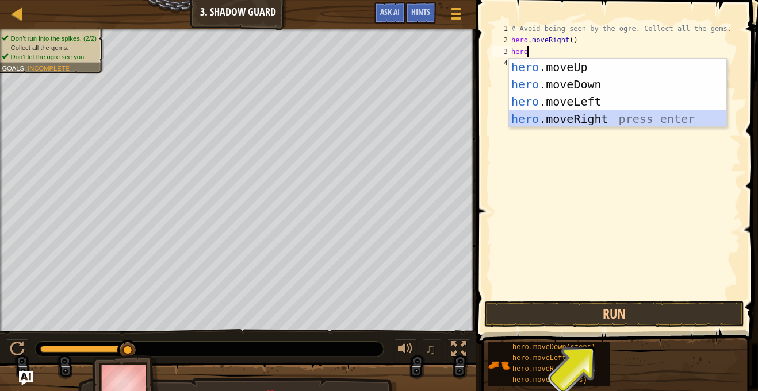
click at [594, 122] on div "hero .moveUp press enter hero .moveDown press enter hero .moveLeft press enter …" at bounding box center [617, 110] width 217 height 103
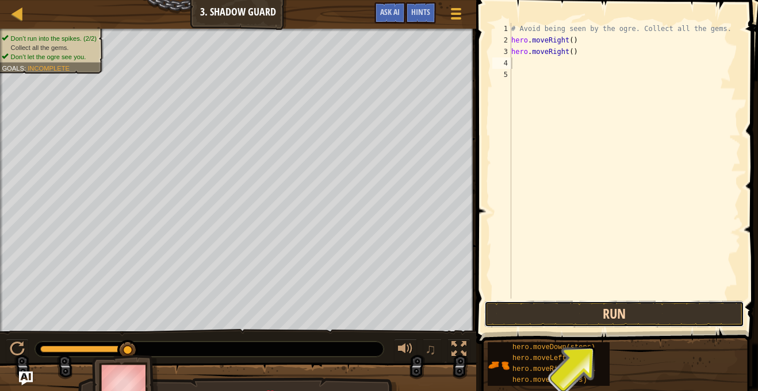
click at [530, 306] on button "Run" at bounding box center [614, 314] width 260 height 26
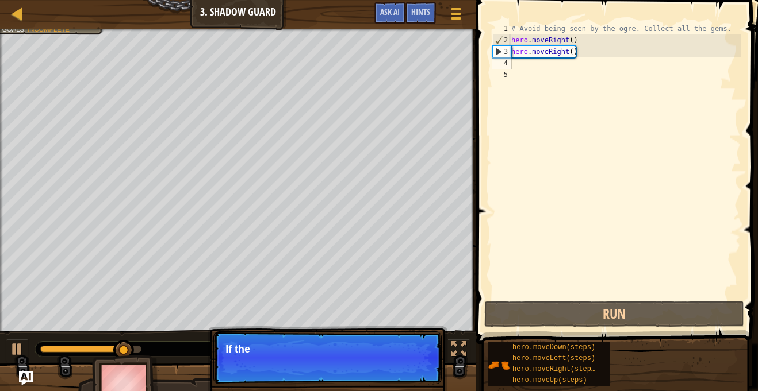
click at [547, 299] on span at bounding box center [618, 156] width 291 height 378
click at [546, 300] on span at bounding box center [618, 156] width 291 height 378
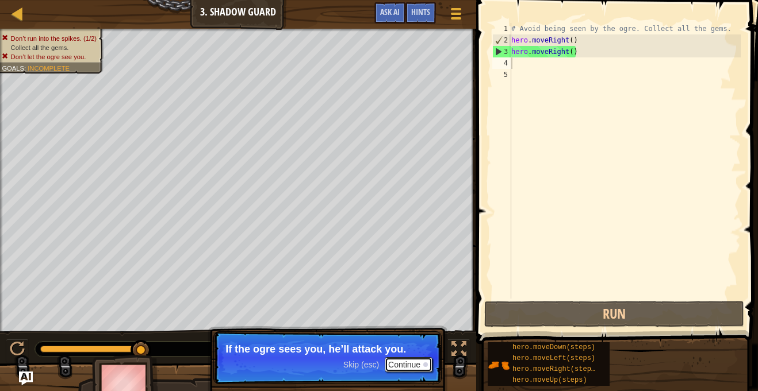
click at [408, 363] on button "Continue" at bounding box center [409, 365] width 48 height 15
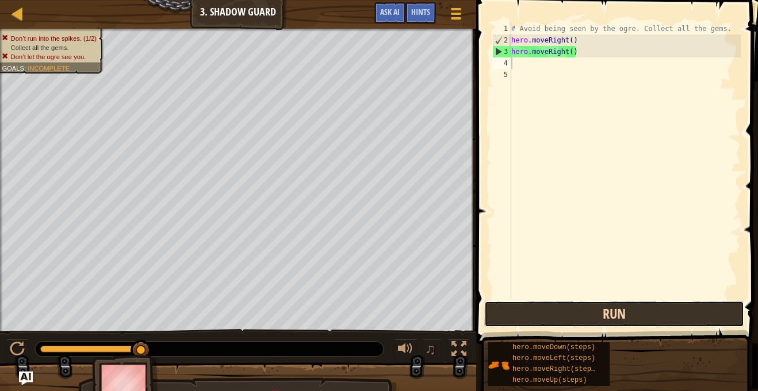
click at [560, 325] on button "Run" at bounding box center [614, 314] width 260 height 26
click at [529, 317] on button "Run" at bounding box center [614, 314] width 260 height 26
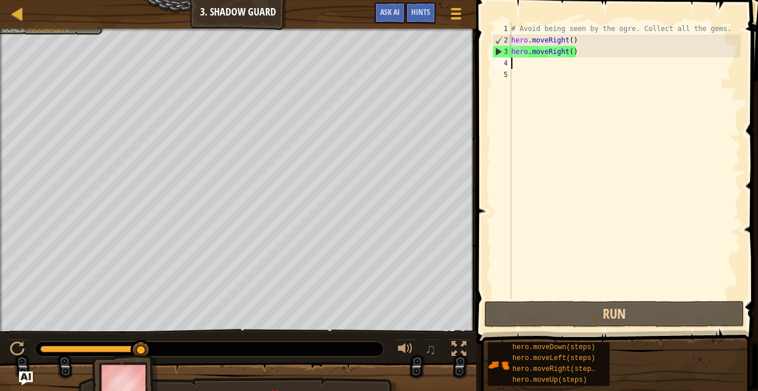
click at [578, 51] on div "# Avoid being seen by the ogre. Collect all the gems. hero . moveRight ( ) hero…" at bounding box center [625, 172] width 232 height 299
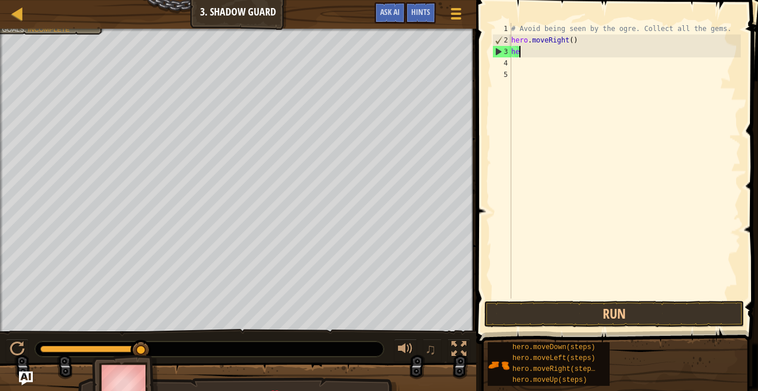
type textarea "h"
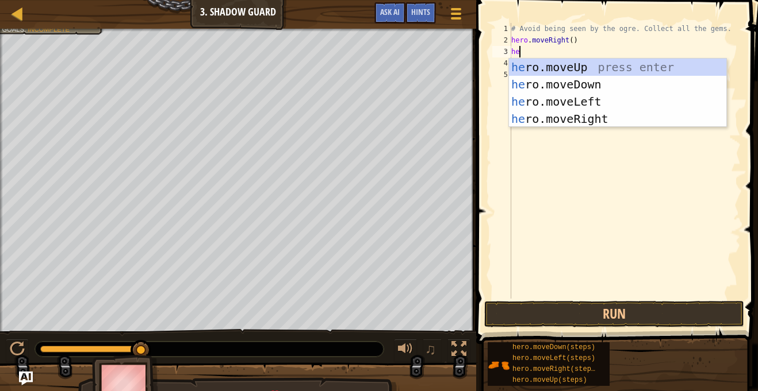
scroll to position [5, 1]
type textarea "hero"
click at [562, 66] on div "hero .moveUp press enter hero .moveDown press enter hero .moveLeft press enter …" at bounding box center [617, 110] width 217 height 103
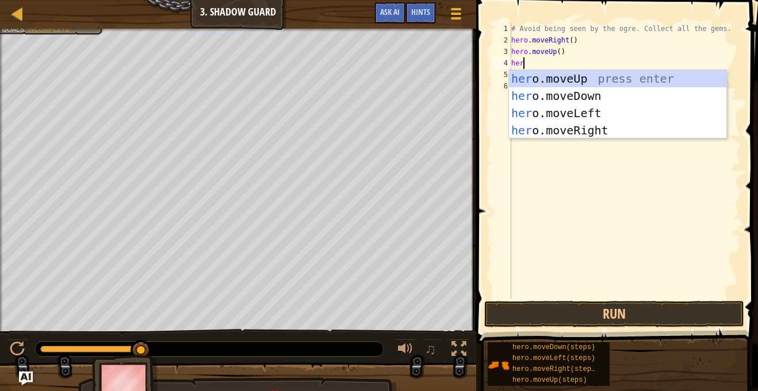
type textarea "hero"
click at [568, 129] on div "hero .moveUp press enter hero .moveDown press enter hero .moveLeft press enter …" at bounding box center [617, 121] width 217 height 103
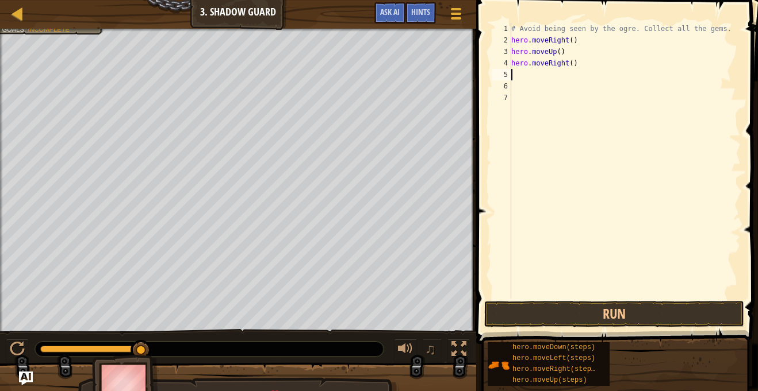
scroll to position [5, 0]
click at [568, 129] on div "# Avoid being seen by the ogre. Collect all the gems. hero . moveRight ( ) hero…" at bounding box center [625, 172] width 232 height 299
click at [512, 76] on div "# Avoid being seen by the ogre. Collect all the gems. hero . moveRight ( ) hero…" at bounding box center [625, 172] width 232 height 299
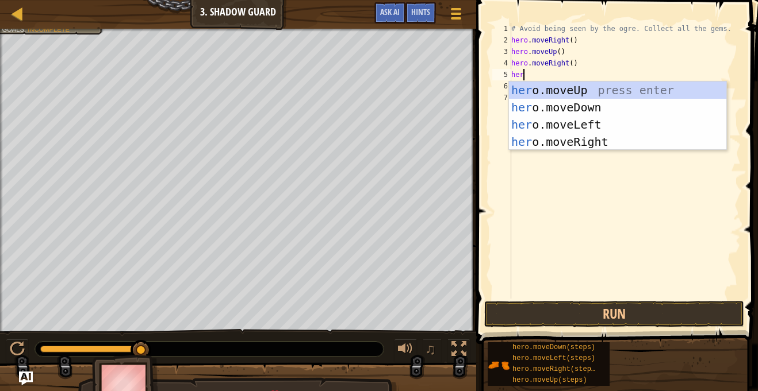
type textarea "hero"
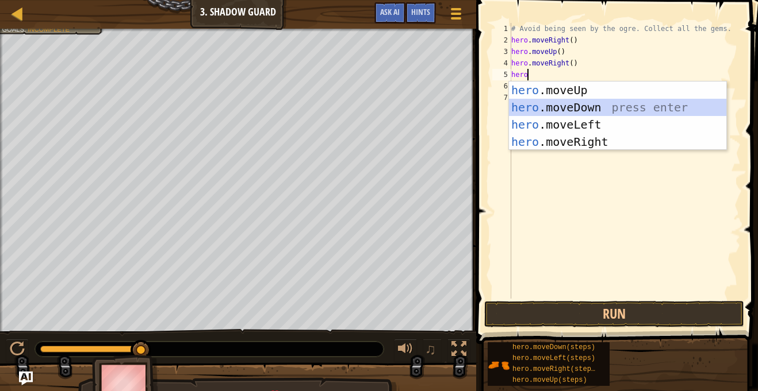
click at [569, 105] on div "hero .moveUp press enter hero .moveDown press enter hero .moveLeft press enter …" at bounding box center [617, 133] width 217 height 103
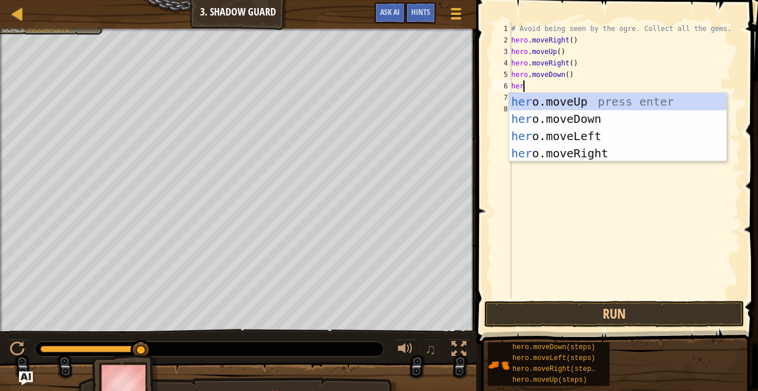
type textarea "hero"
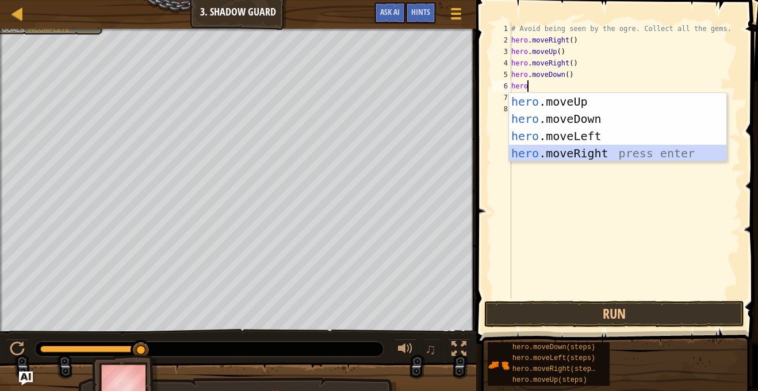
click at [601, 152] on div "hero .moveUp press enter hero .moveDown press enter hero .moveLeft press enter …" at bounding box center [617, 144] width 217 height 103
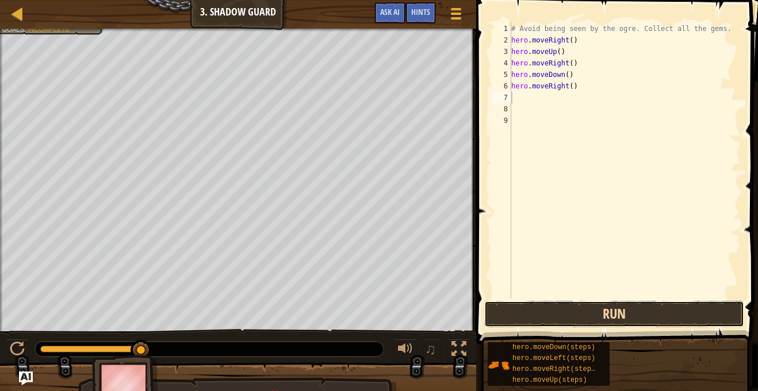
click at [608, 309] on button "Run" at bounding box center [614, 314] width 260 height 26
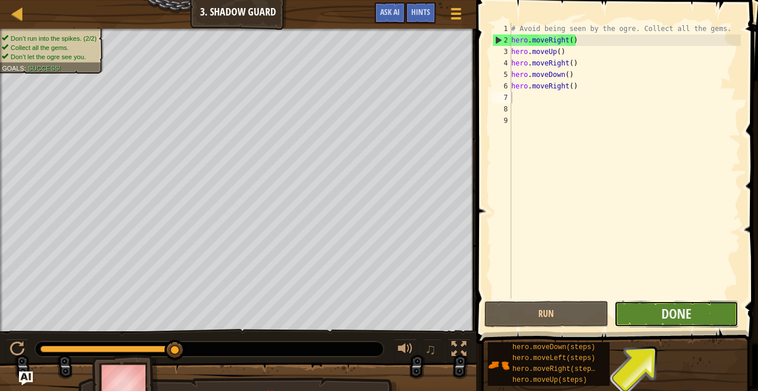
click at [660, 316] on button "Done" at bounding box center [676, 314] width 124 height 26
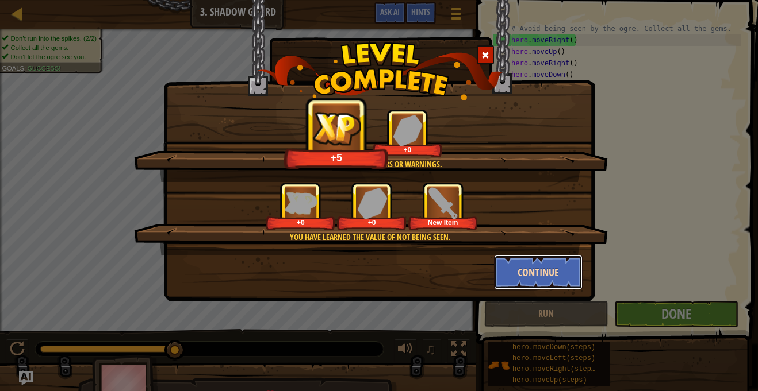
click at [551, 265] on button "Continue" at bounding box center [538, 272] width 89 height 34
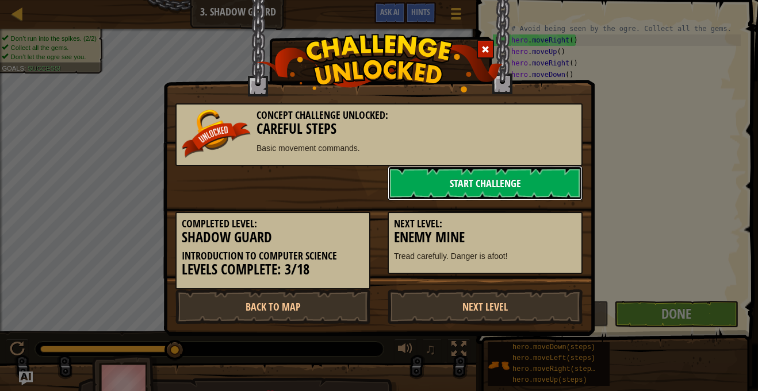
click at [447, 181] on link "Start Challenge" at bounding box center [484, 183] width 195 height 34
